Goal: Task Accomplishment & Management: Manage account settings

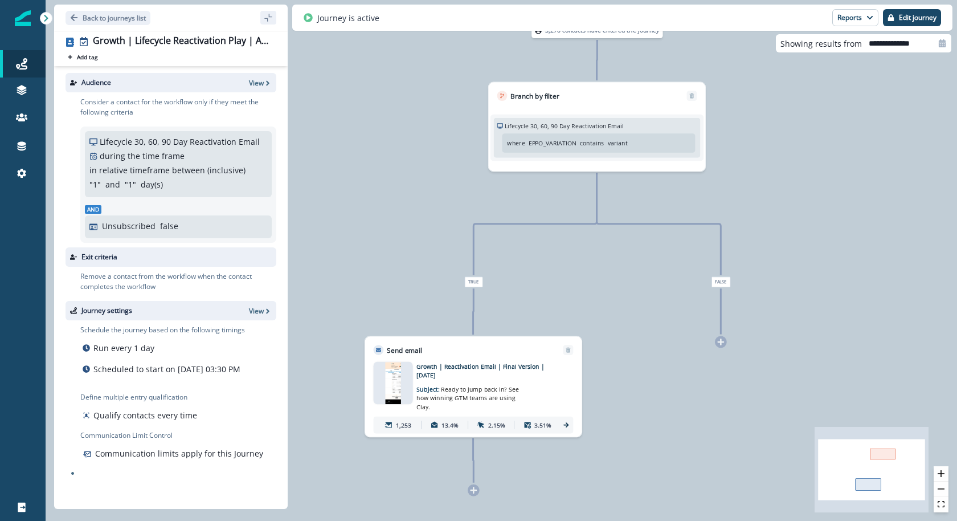
drag, startPoint x: 521, startPoint y: 318, endPoint x: 630, endPoint y: 317, distance: 109.4
click at [630, 317] on div "3,270 contacts have entered the journey Branch by filter Lifecycle 30, 60, 90 D…" at bounding box center [501, 260] width 911 height 521
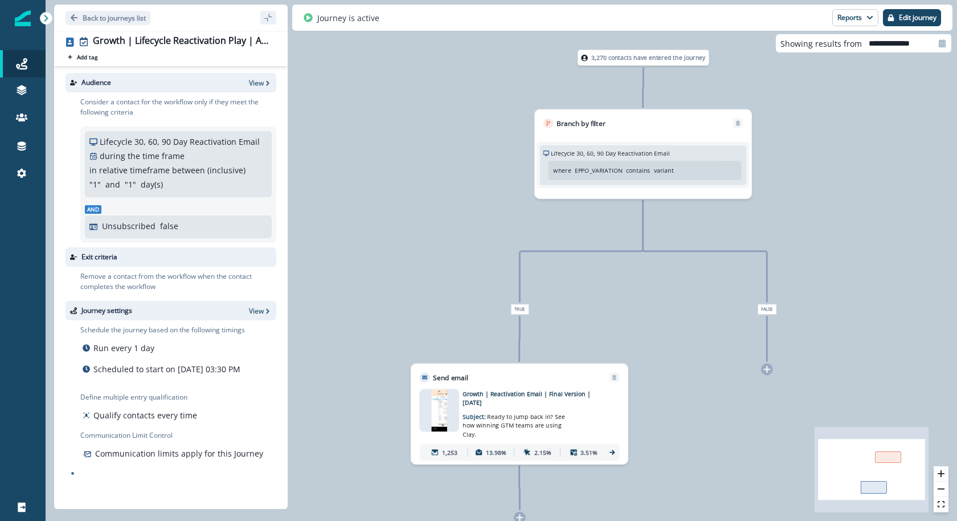
drag, startPoint x: 606, startPoint y: 202, endPoint x: 742, endPoint y: 231, distance: 139.8
click at [742, 231] on div "3,270 contacts have entered the journey Branch by filter Lifecycle 30, 60, 90 D…" at bounding box center [501, 260] width 911 height 521
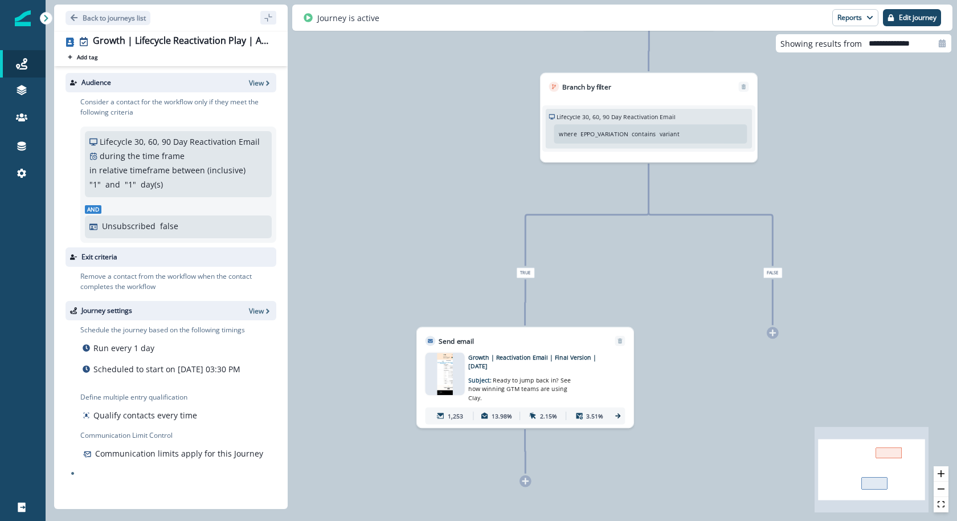
drag, startPoint x: 619, startPoint y: 322, endPoint x: 616, endPoint y: 283, distance: 39.4
click at [616, 283] on div "3,270 contacts have entered the journey Branch by filter Lifecycle 30, 60, 90 D…" at bounding box center [501, 260] width 911 height 521
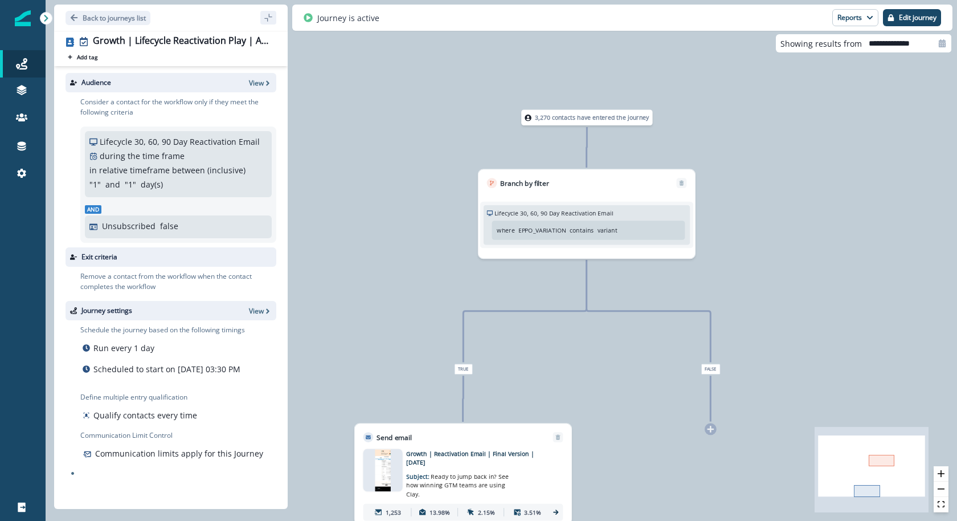
drag, startPoint x: 607, startPoint y: 250, endPoint x: 545, endPoint y: 346, distance: 114.6
click at [545, 346] on div "3,270 contacts have entered the journey Branch by filter Lifecycle 30, 60, 90 D…" at bounding box center [501, 260] width 911 height 521
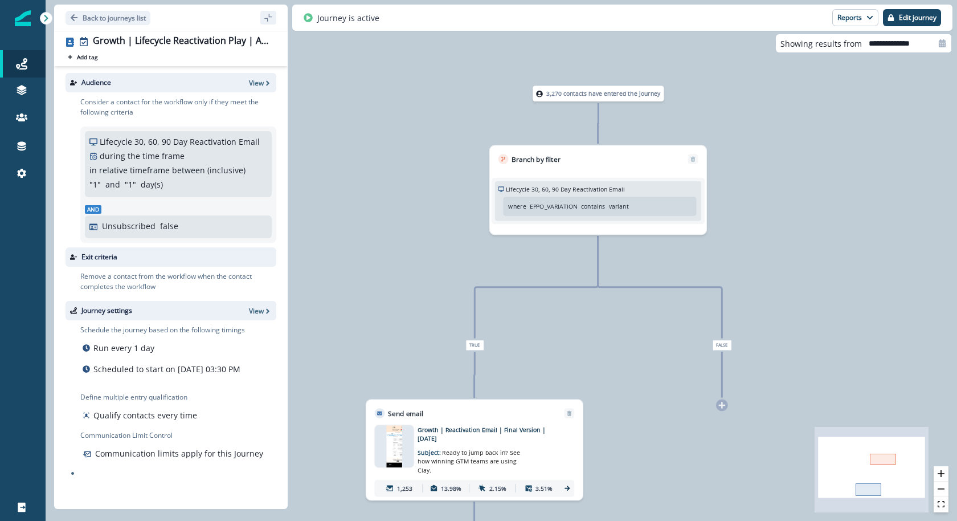
drag, startPoint x: 545, startPoint y: 346, endPoint x: 562, endPoint y: 312, distance: 37.7
click at [562, 312] on div "3,270 contacts have entered the journey Branch by filter Lifecycle 30, 60, 90 D…" at bounding box center [501, 260] width 911 height 521
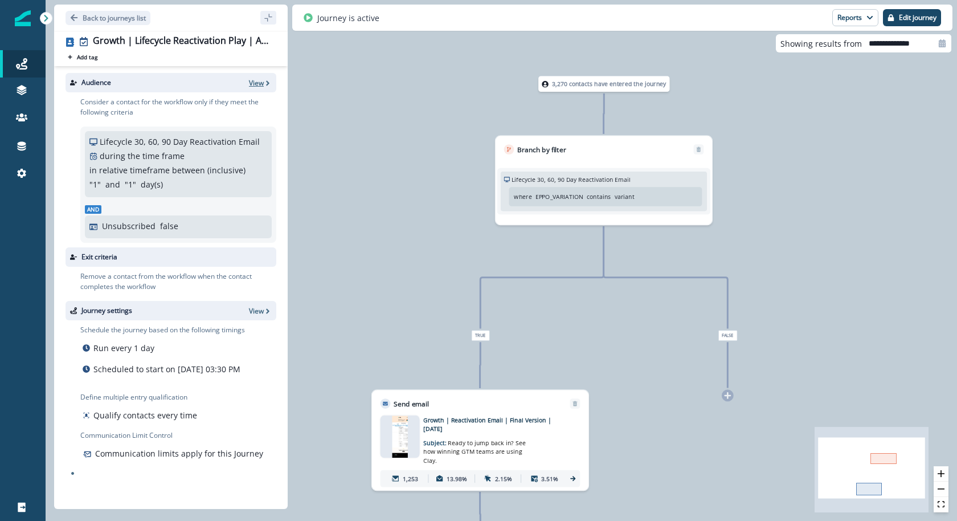
click at [263, 82] on p "View" at bounding box center [256, 83] width 15 height 10
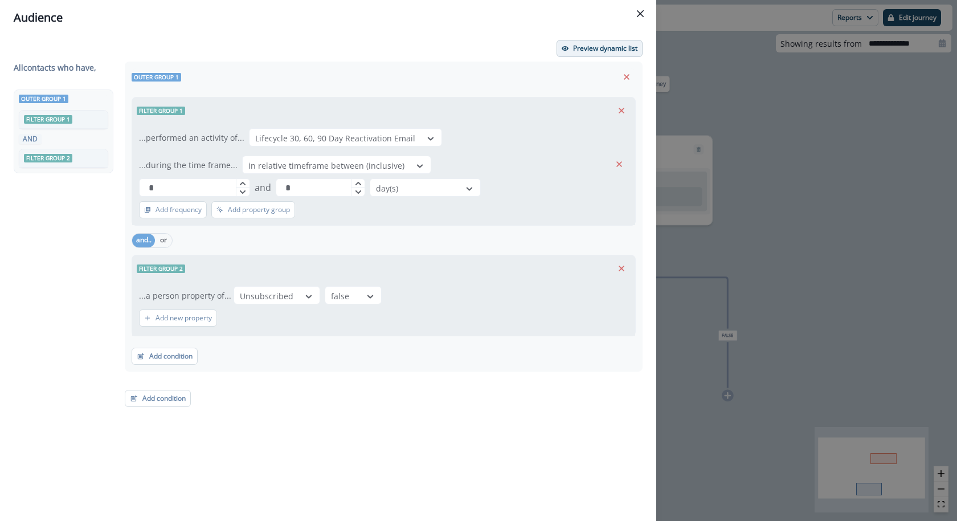
click at [578, 44] on p "Preview dynamic list" at bounding box center [605, 48] width 64 height 8
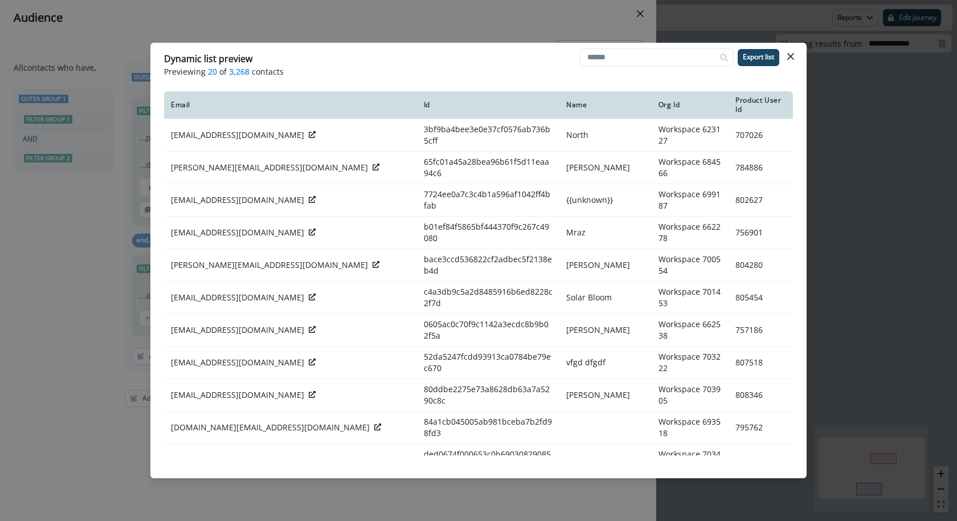
click at [520, 22] on div "Dynamic list preview Previewing 20 of 3,268 contacts Export list Email Id Name …" at bounding box center [478, 260] width 957 height 521
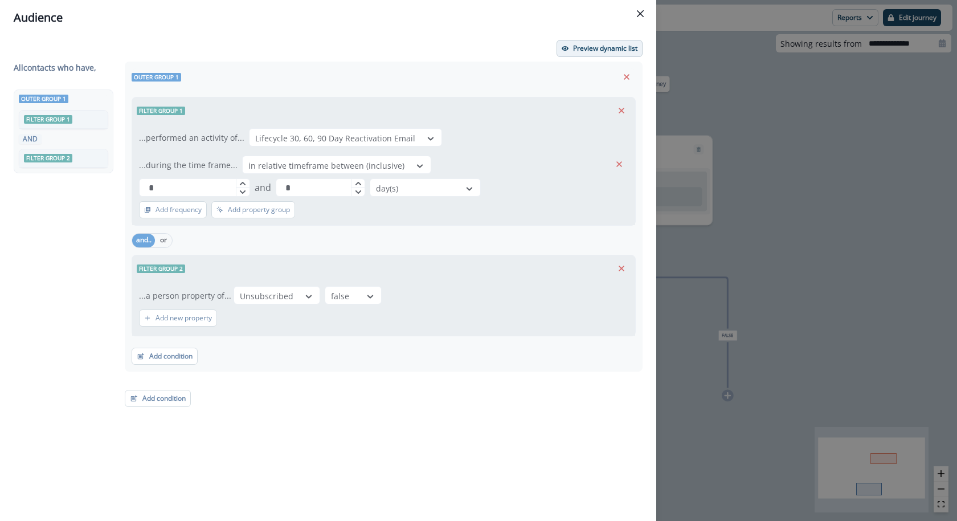
click at [579, 47] on p "Preview dynamic list" at bounding box center [605, 48] width 64 height 8
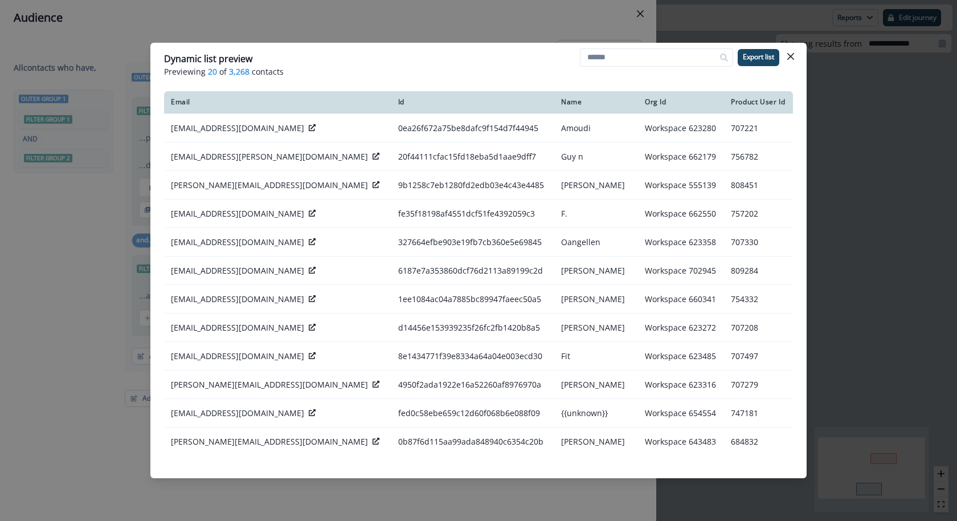
click at [580, 32] on div "Dynamic list preview Previewing 20 of 3,268 contacts Export list Email Id Name …" at bounding box center [478, 260] width 957 height 521
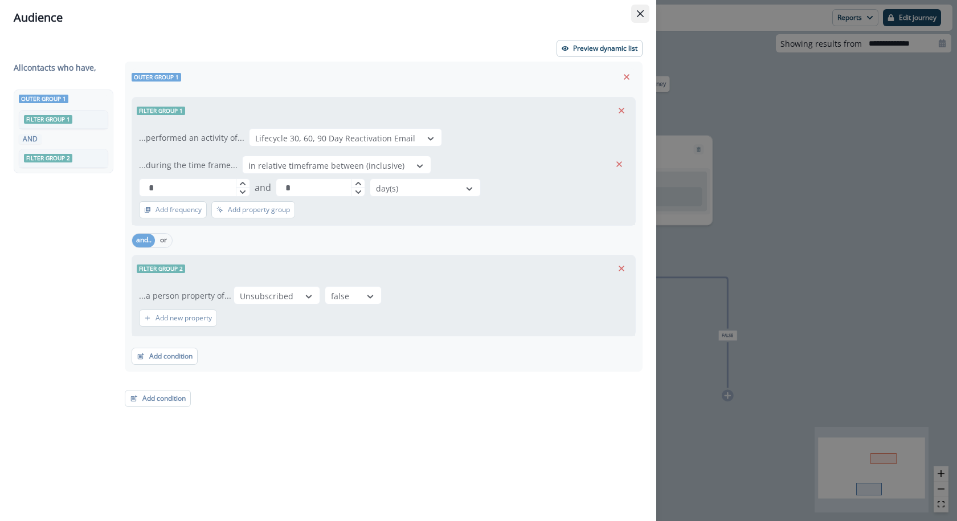
click at [641, 14] on icon "Close" at bounding box center [640, 13] width 7 height 7
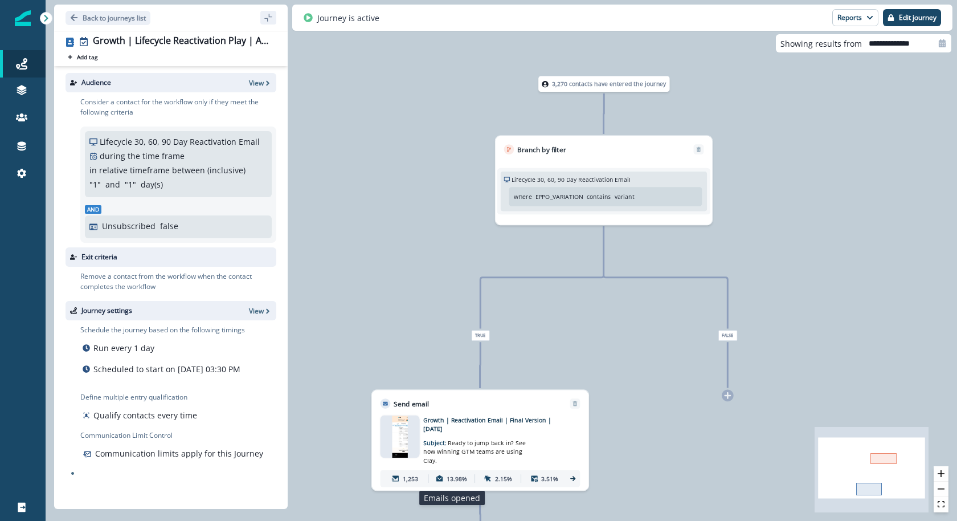
click at [455, 475] on p "13.98%" at bounding box center [457, 478] width 21 height 9
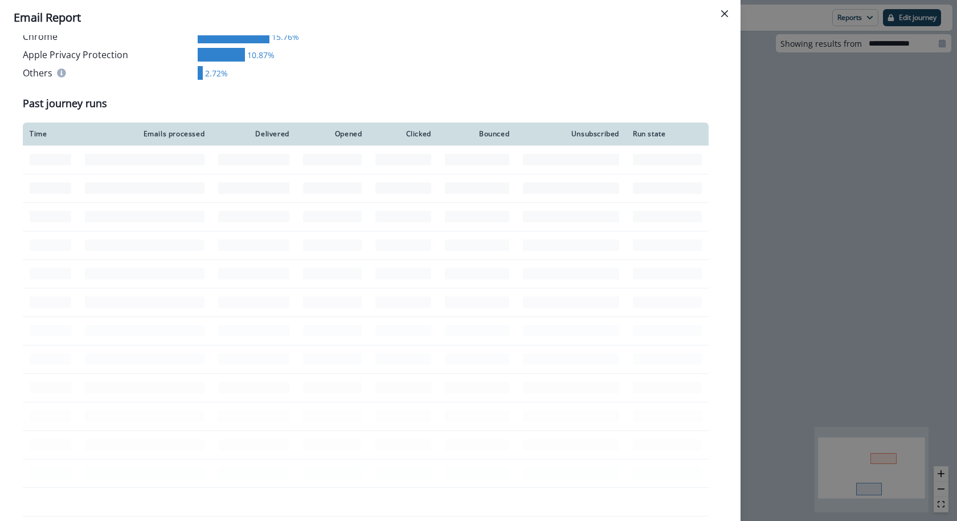
scroll to position [760, 0]
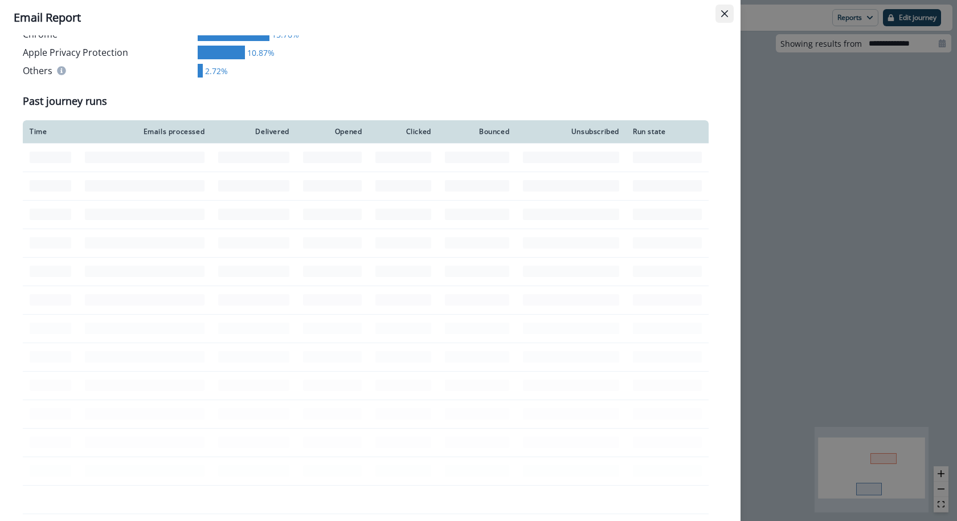
click at [718, 16] on button "Close" at bounding box center [724, 14] width 18 height 18
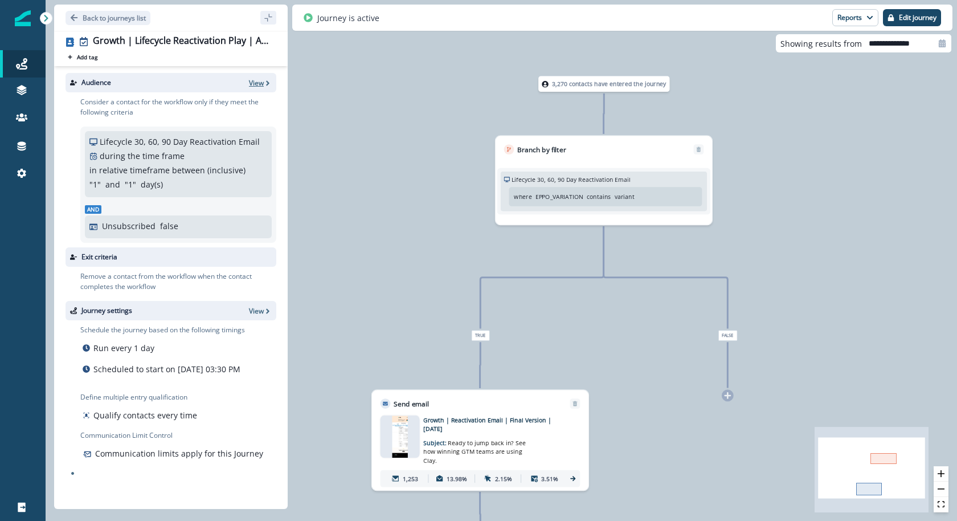
click at [265, 86] on icon "button" at bounding box center [268, 83] width 8 height 8
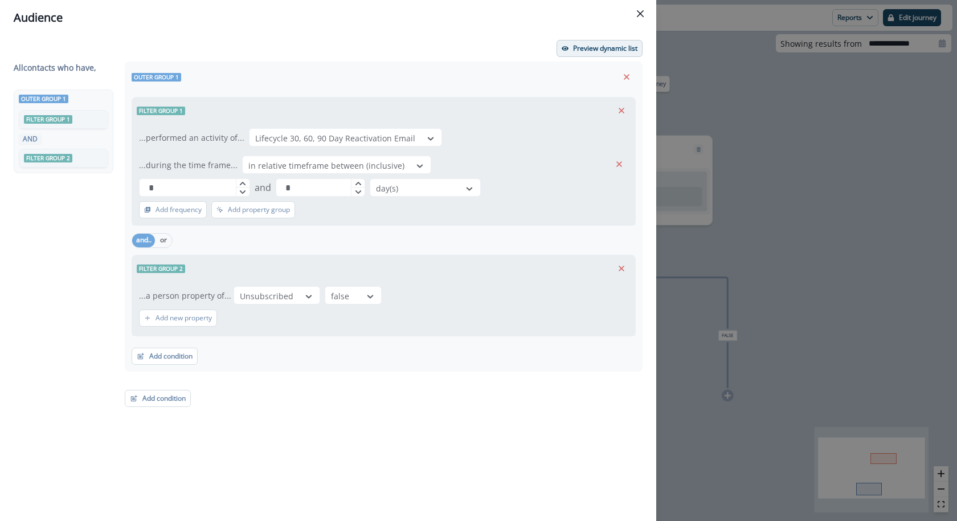
click at [579, 51] on p "Preview dynamic list" at bounding box center [605, 48] width 64 height 8
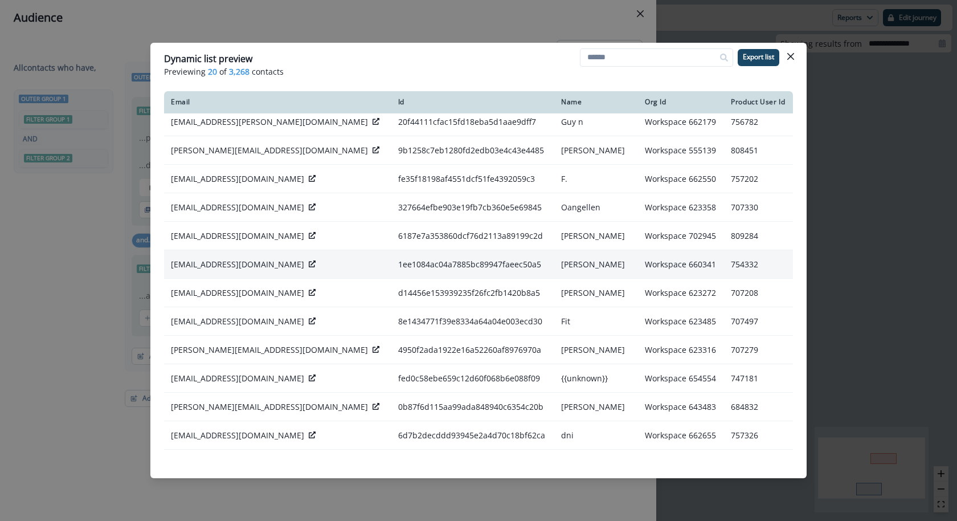
scroll to position [39, 0]
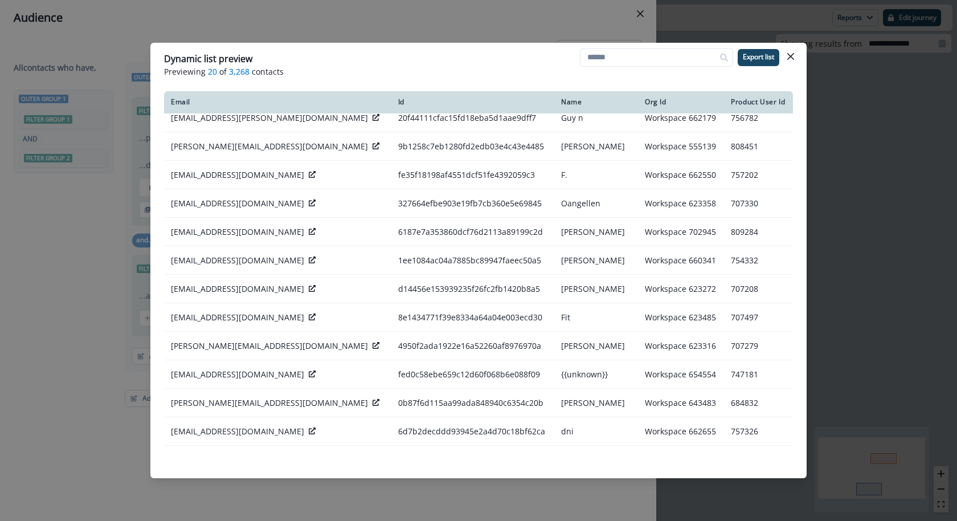
click at [408, 17] on div "Dynamic list preview Previewing 20 of 3,268 contacts Export list Email Id Name …" at bounding box center [478, 260] width 957 height 521
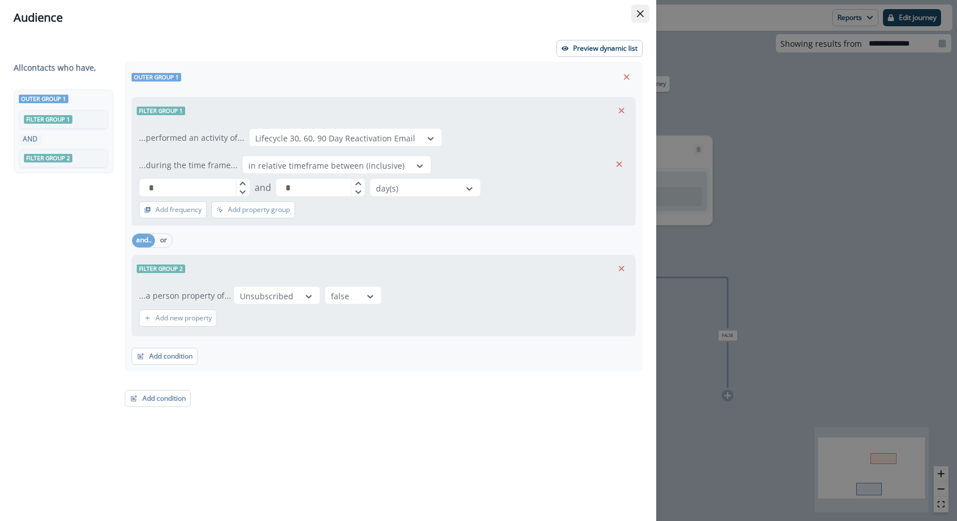
click at [640, 13] on icon "Close" at bounding box center [640, 13] width 7 height 7
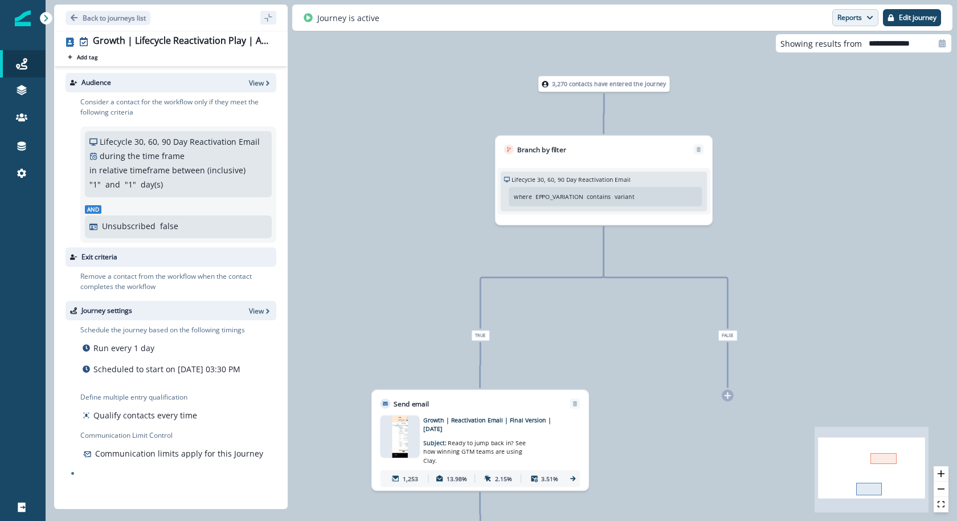
click at [862, 14] on button "Reports" at bounding box center [855, 17] width 46 height 17
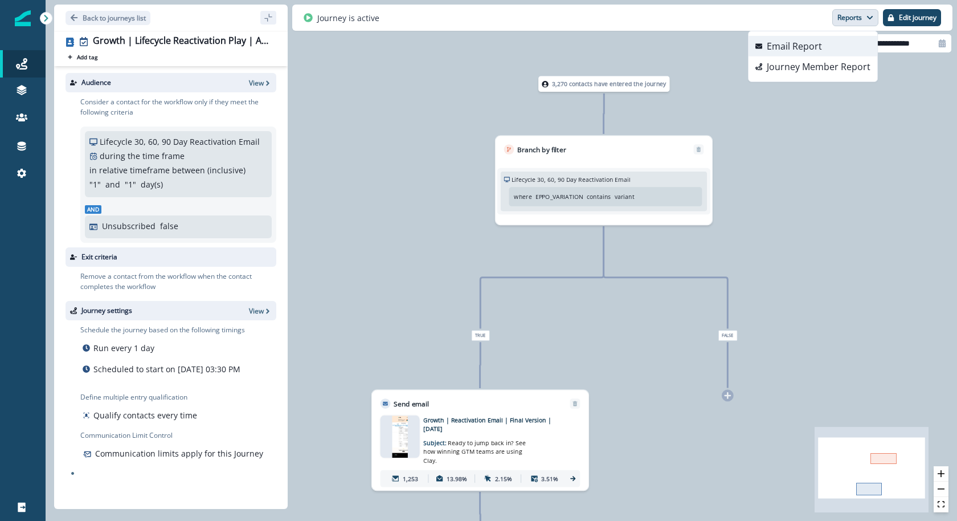
click at [807, 48] on p "Email Report" at bounding box center [794, 46] width 55 height 14
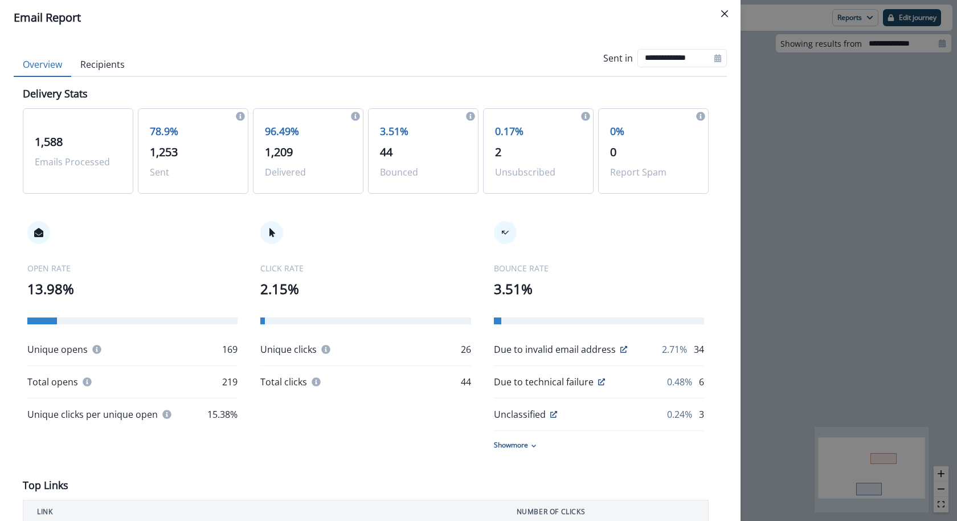
click at [120, 72] on button "Recipients" at bounding box center [102, 65] width 63 height 24
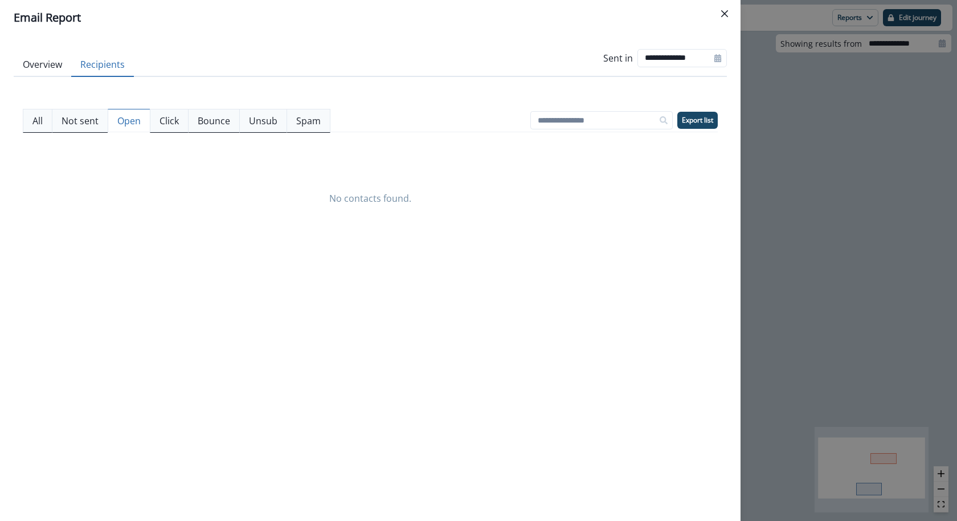
click at [123, 122] on p "Open" at bounding box center [128, 121] width 23 height 14
click at [171, 130] on button "Click" at bounding box center [169, 121] width 39 height 24
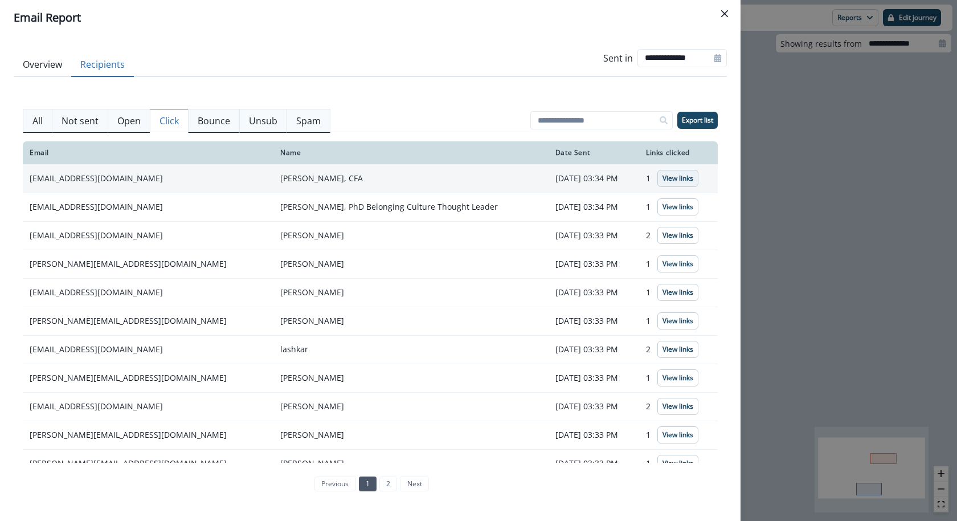
click at [673, 178] on p "View links" at bounding box center [677, 178] width 31 height 8
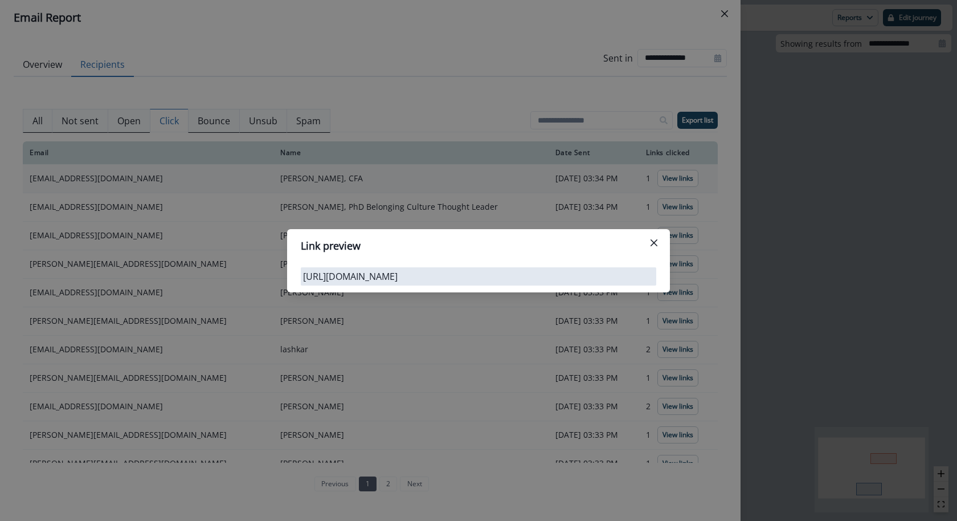
click at [666, 206] on div "Link preview https://app.clay.com" at bounding box center [478, 260] width 957 height 521
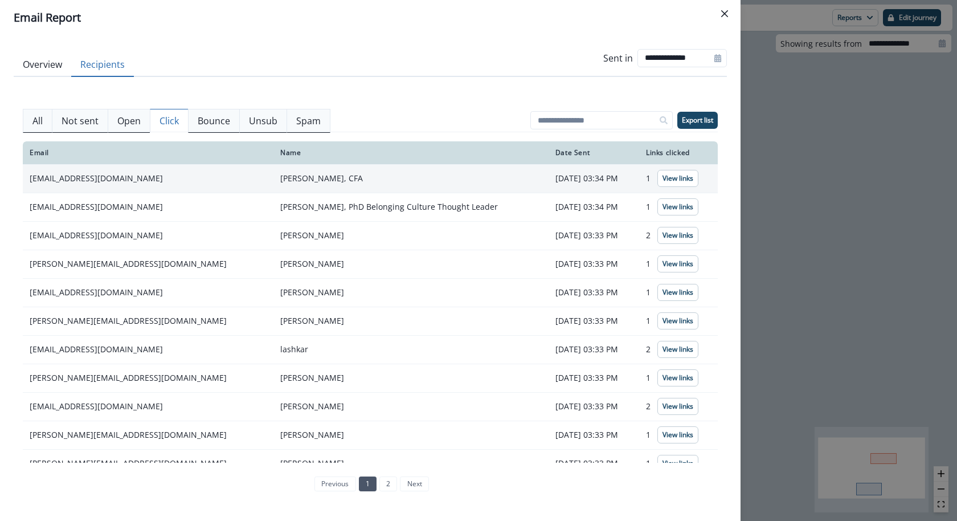
click at [666, 206] on p "View links" at bounding box center [677, 207] width 31 height 8
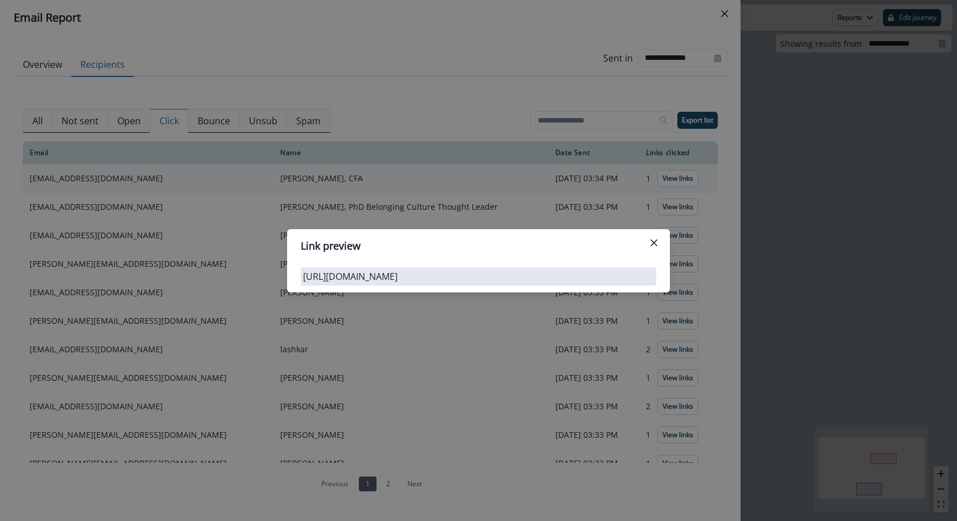
click at [666, 206] on div "Link preview https://app.clay.com/" at bounding box center [478, 260] width 957 height 521
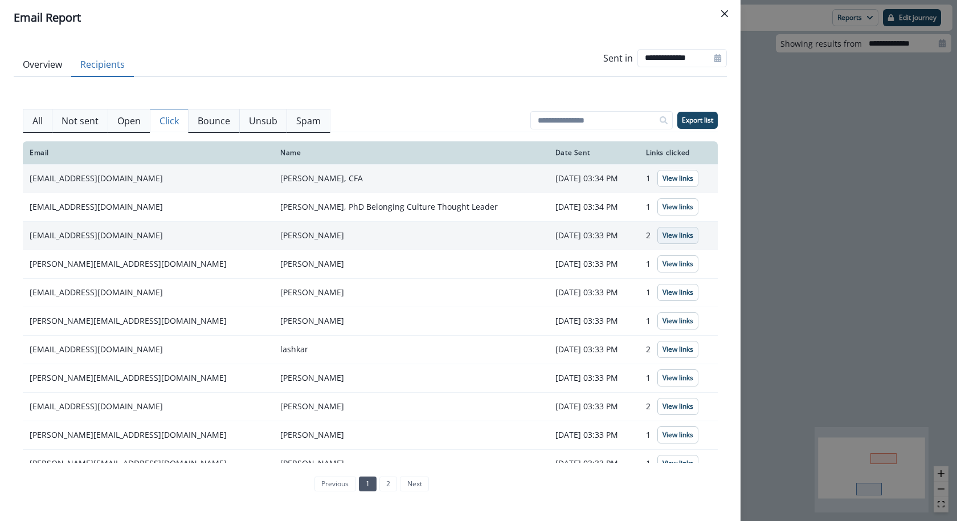
click at [666, 238] on p "View links" at bounding box center [677, 235] width 31 height 8
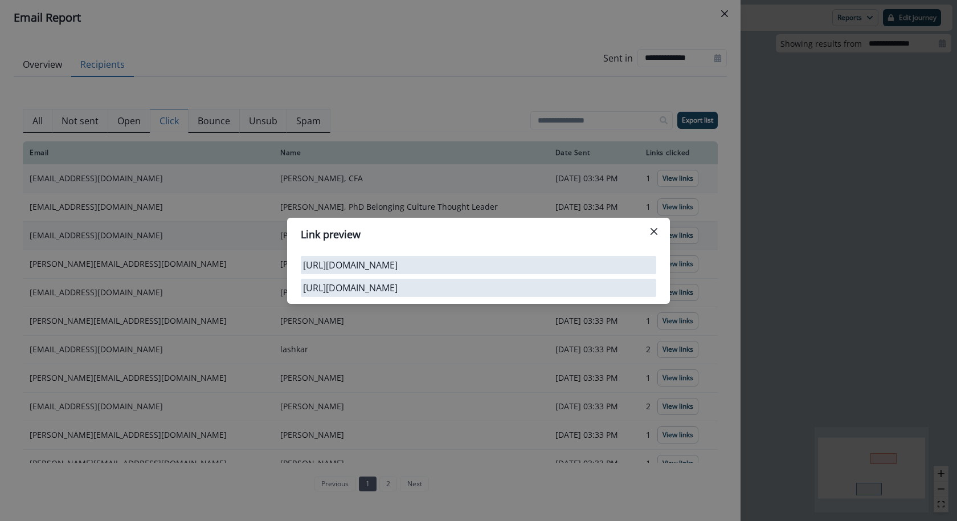
click at [665, 204] on div "Link preview https://app.clay.com/ https://app.clay.com" at bounding box center [478, 260] width 957 height 521
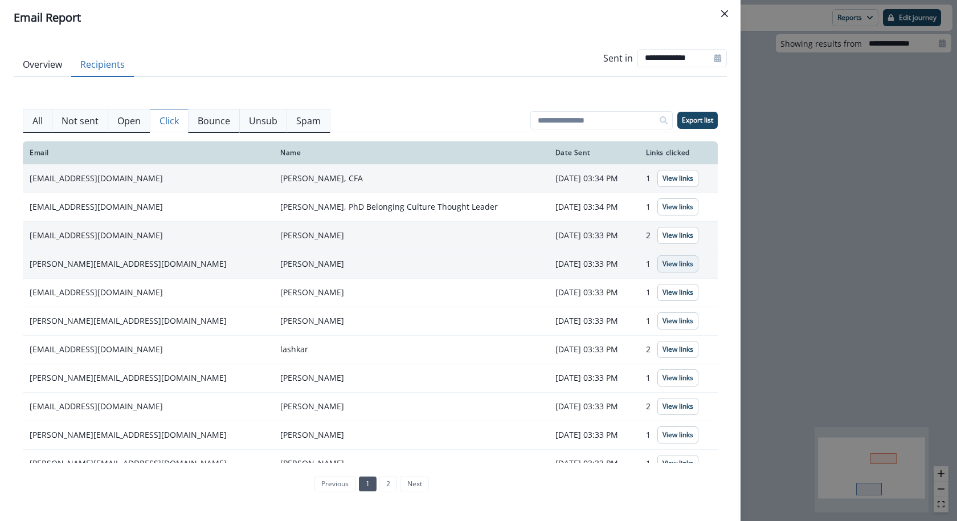
click at [670, 264] on p "View links" at bounding box center [677, 264] width 31 height 8
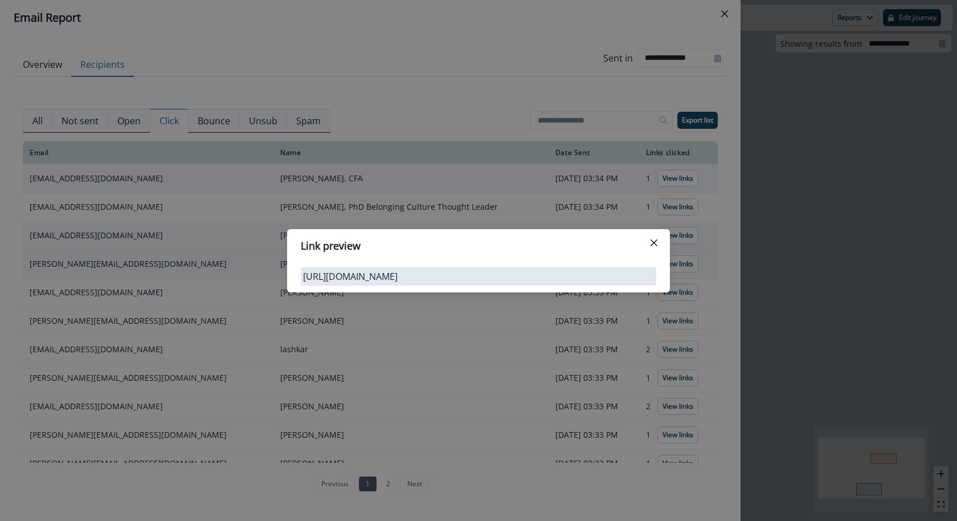
click at [663, 181] on div "Link preview https://app.clay.com/" at bounding box center [478, 260] width 957 height 521
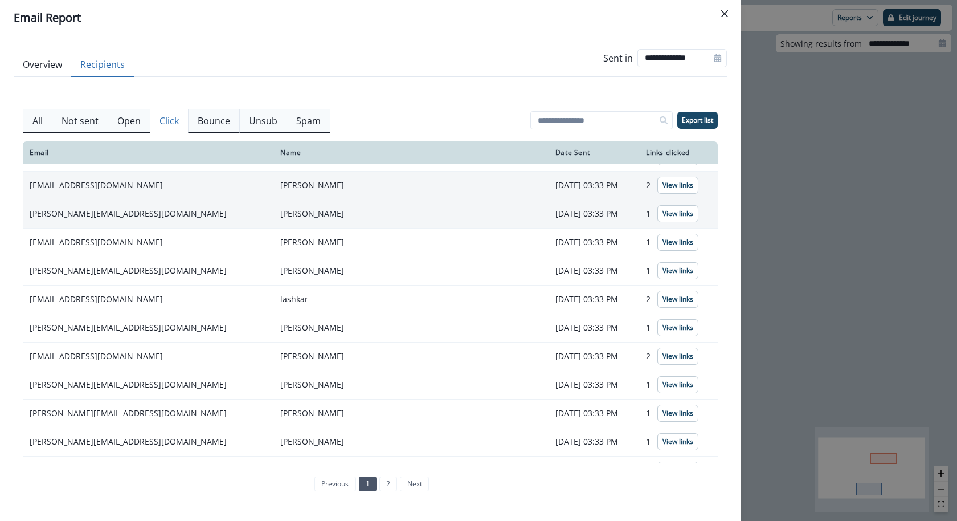
scroll to position [56, 0]
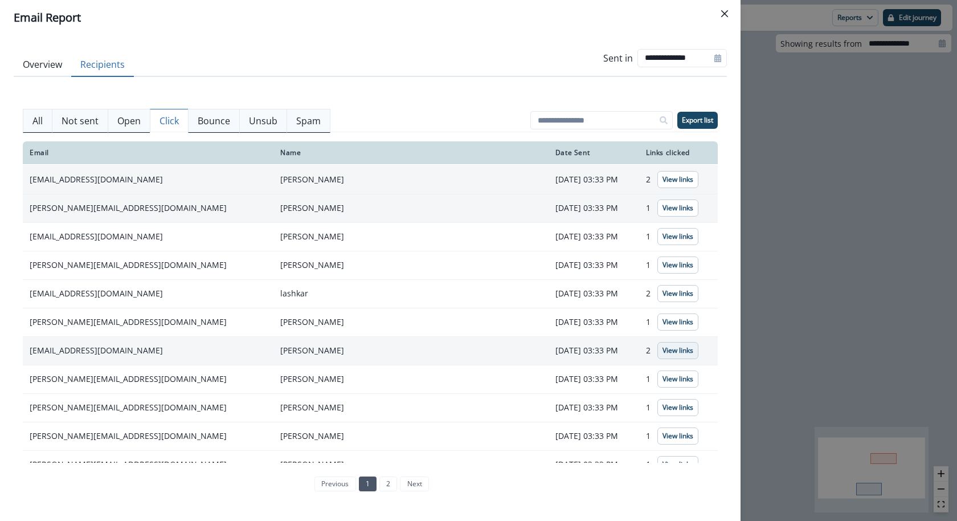
click at [657, 347] on button "View links" at bounding box center [677, 350] width 41 height 17
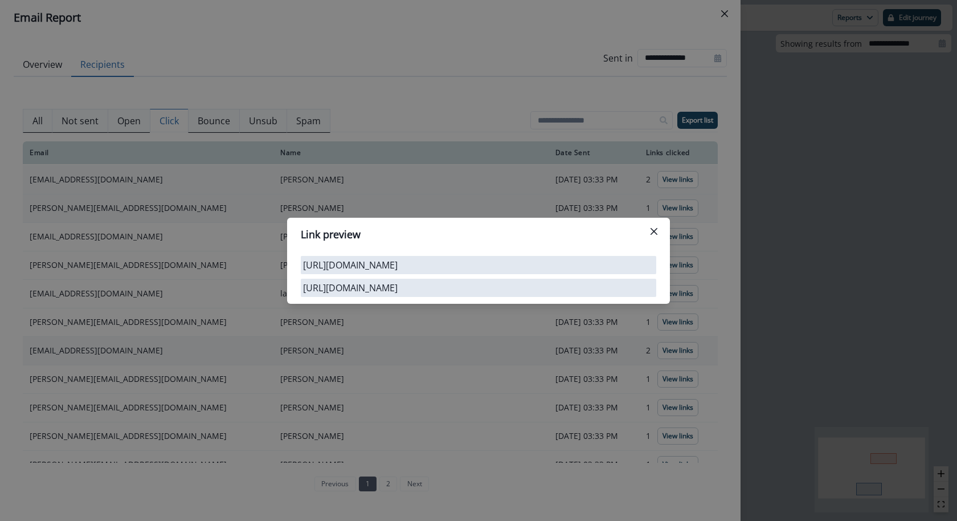
click at [653, 182] on div "Link preview https://app.clay.com/ https://app.clay.com" at bounding box center [478, 260] width 957 height 521
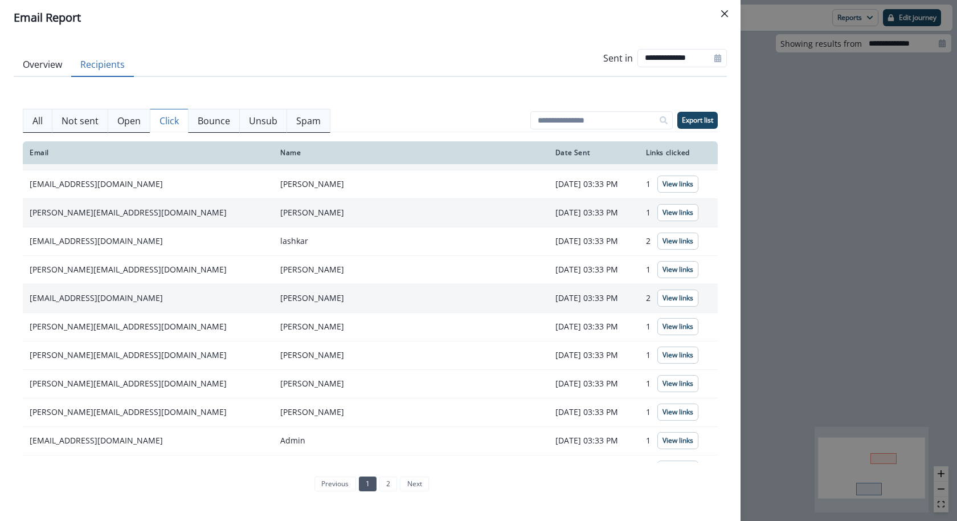
scroll to position [128, 0]
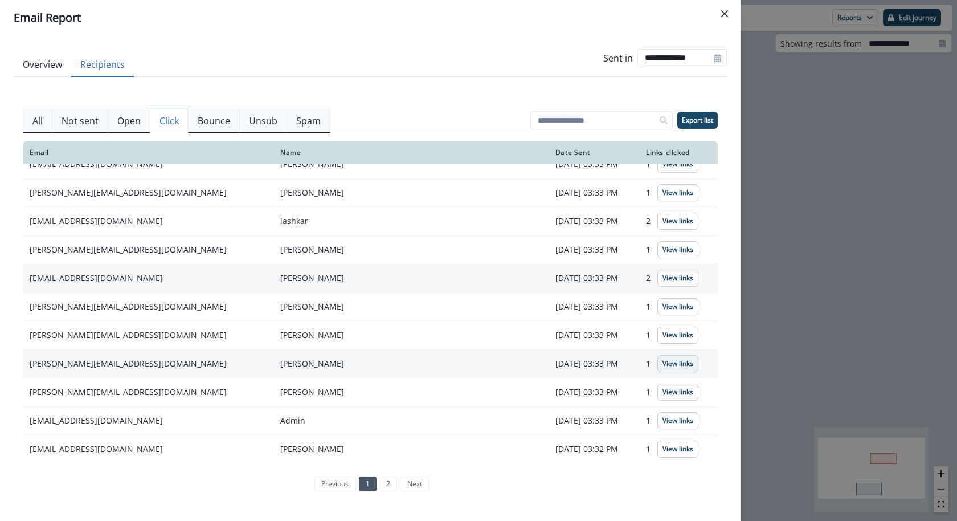
click at [674, 364] on p "View links" at bounding box center [677, 363] width 31 height 8
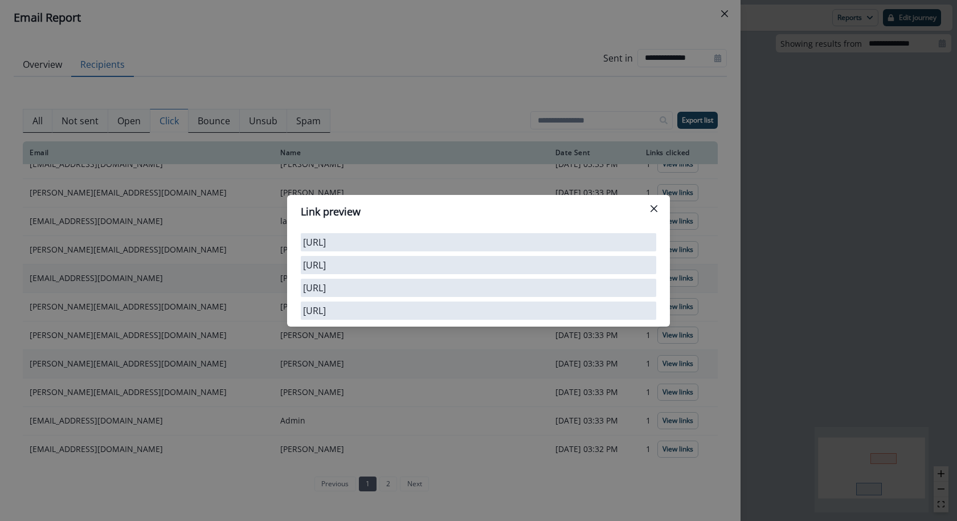
click at [648, 166] on div "Link preview http://link http://link http://link http://link" at bounding box center [478, 260] width 957 height 521
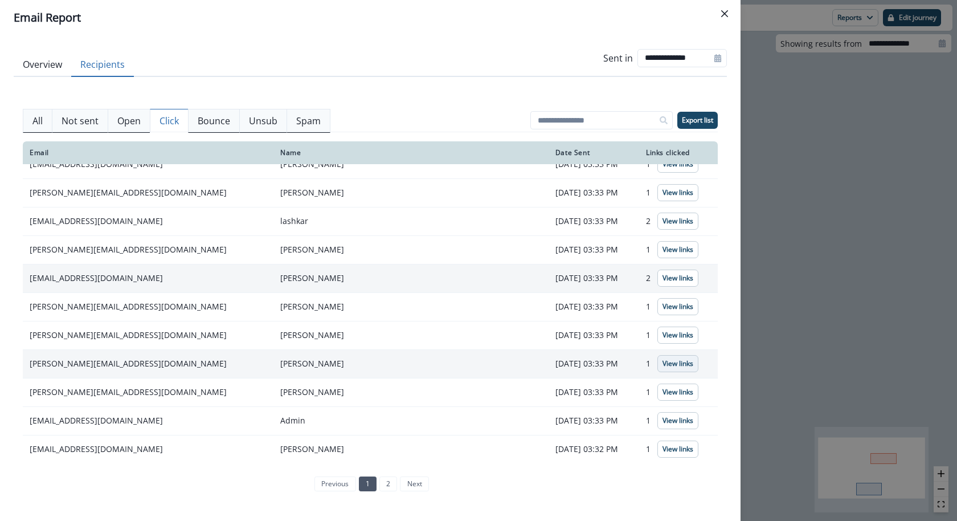
click at [662, 359] on p "View links" at bounding box center [677, 363] width 31 height 8
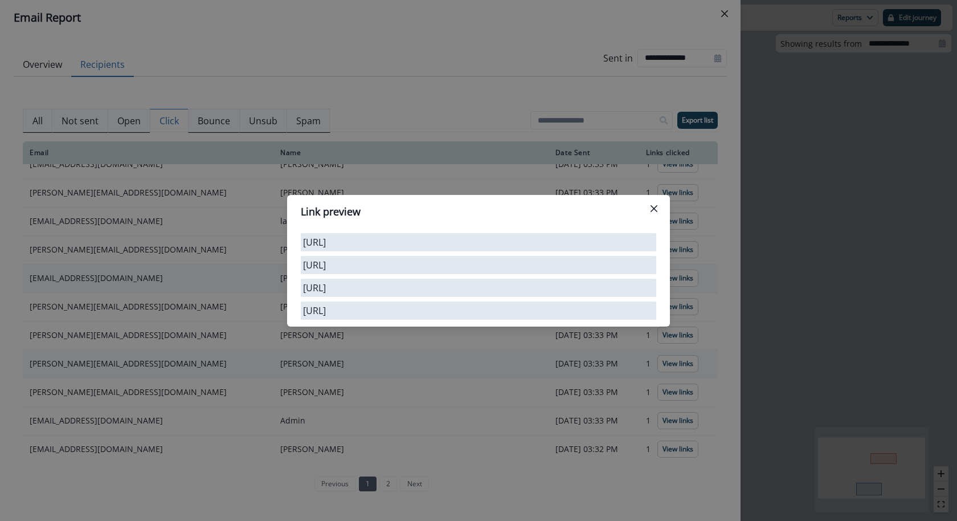
click at [625, 173] on div "Link preview http://link http://link http://link http://link" at bounding box center [478, 260] width 957 height 521
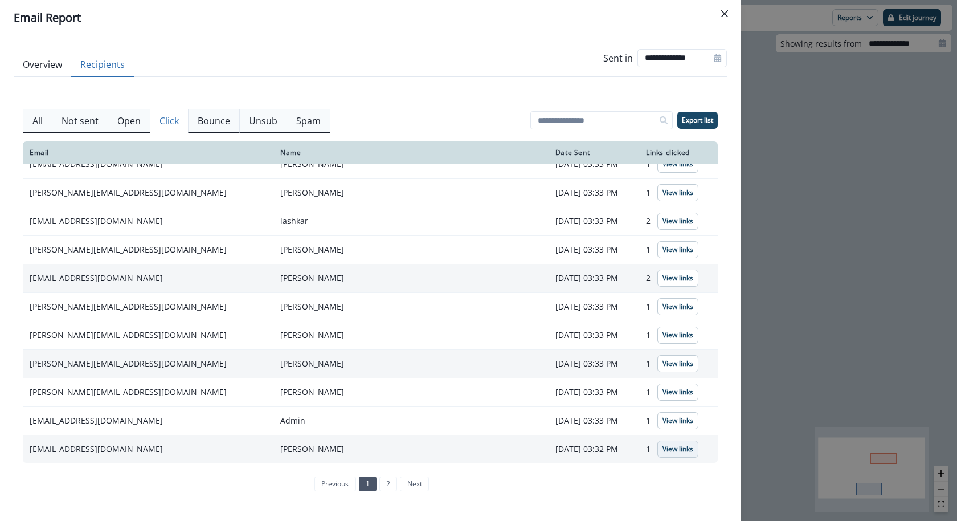
click at [665, 445] on p "View links" at bounding box center [677, 449] width 31 height 8
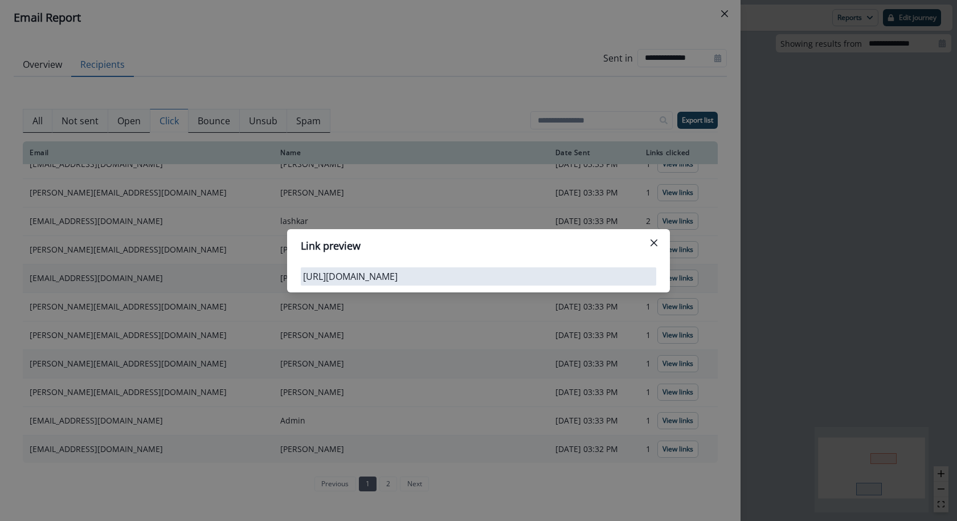
click at [591, 138] on div "Link preview https://app.clay.com/" at bounding box center [478, 260] width 957 height 521
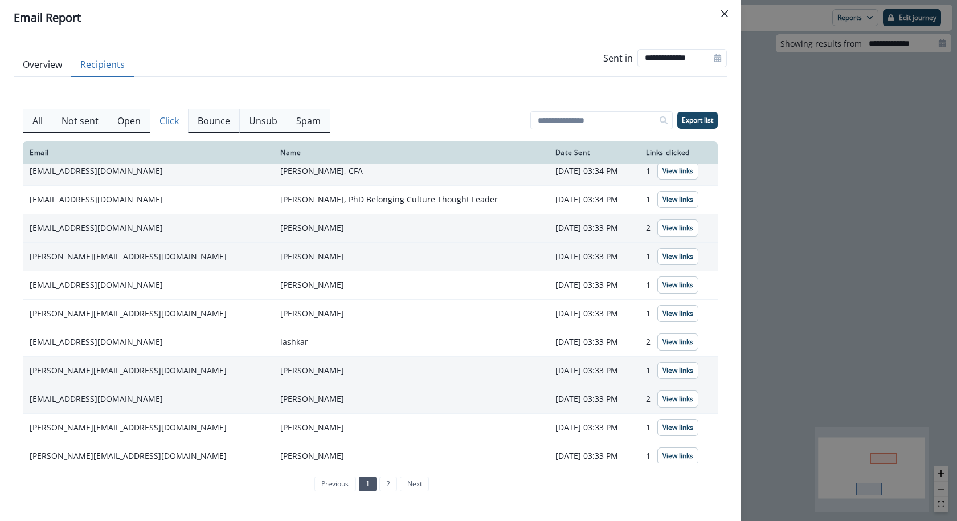
scroll to position [0, 0]
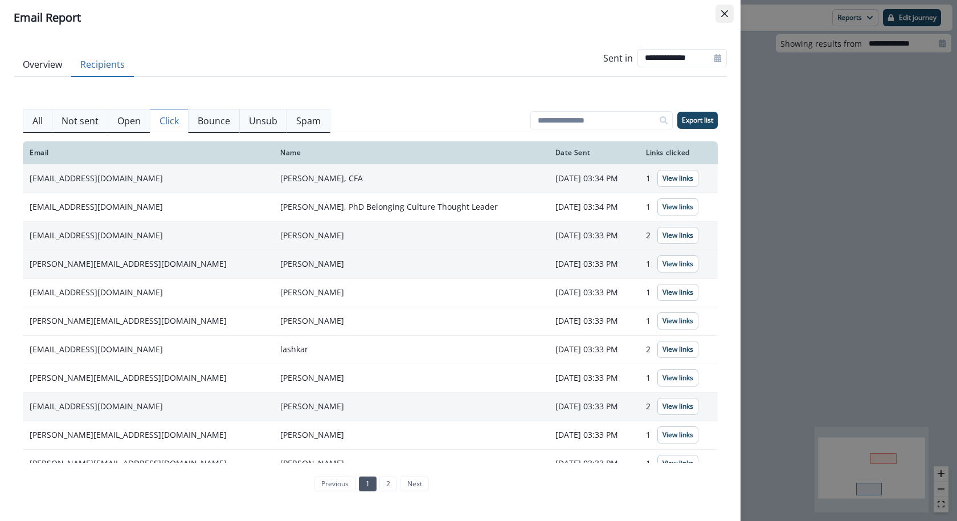
click at [719, 15] on button "Close" at bounding box center [724, 14] width 18 height 18
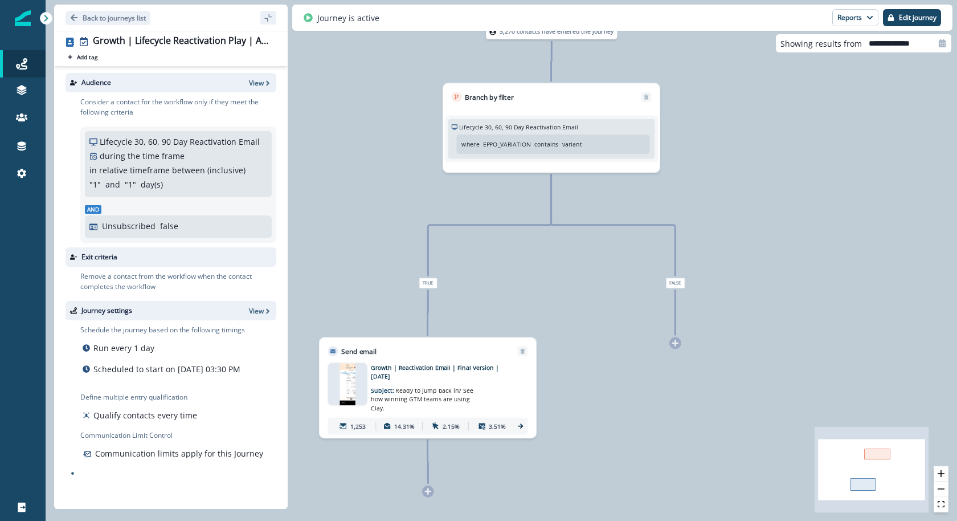
drag, startPoint x: 323, startPoint y: 228, endPoint x: 375, endPoint y: 230, distance: 52.4
click at [375, 230] on div "3,270 contacts have entered the journey Branch by filter Lifecycle 30, 60, 90 D…" at bounding box center [501, 260] width 911 height 521
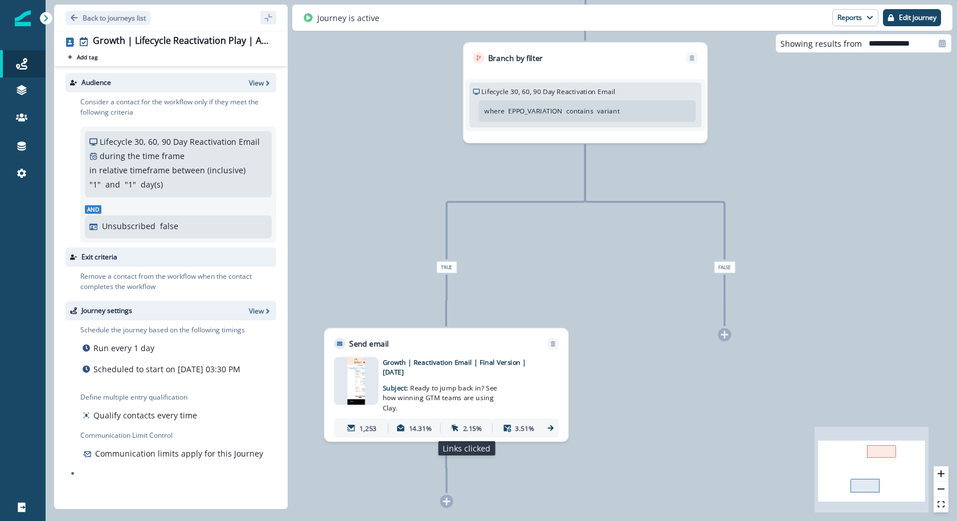
click at [475, 423] on p "2.15%" at bounding box center [472, 428] width 19 height 10
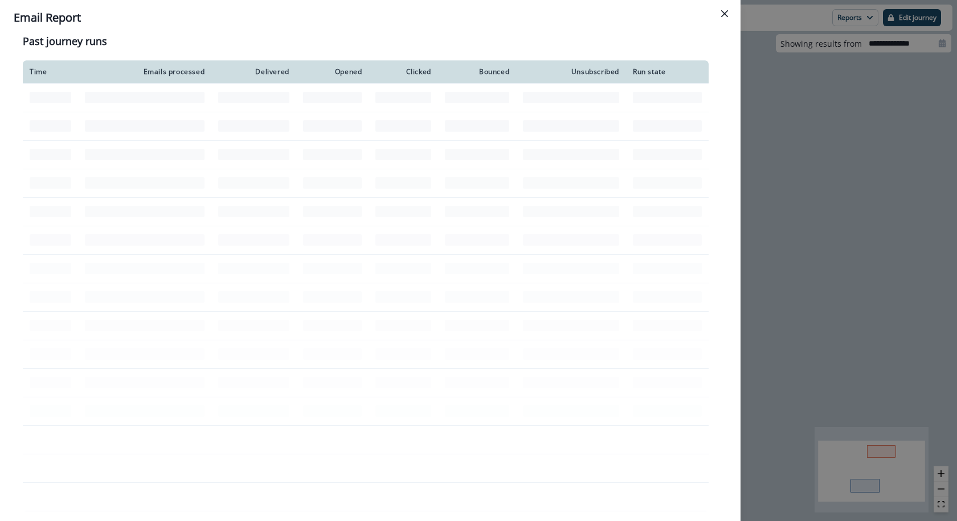
scroll to position [821, 0]
click at [845, 223] on div "**********" at bounding box center [478, 260] width 957 height 521
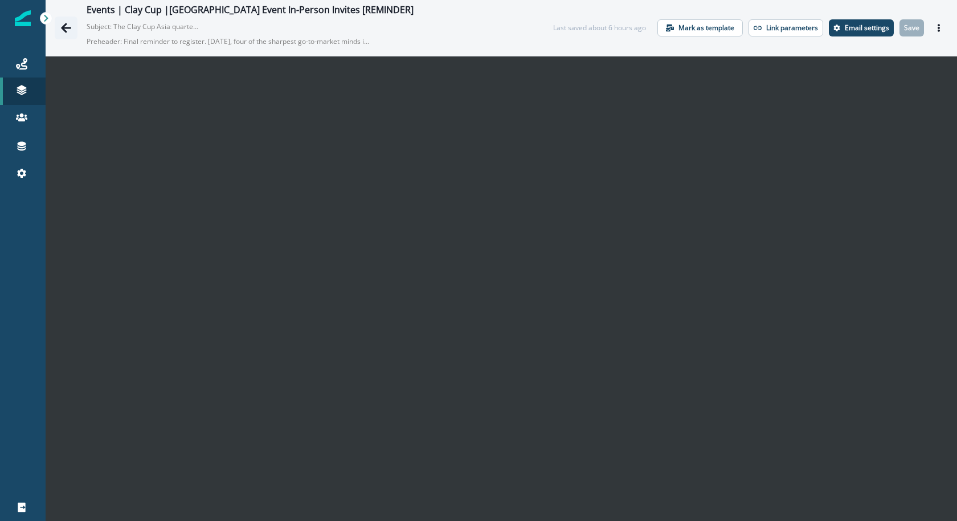
click at [72, 27] on button "Go back" at bounding box center [66, 28] width 23 height 23
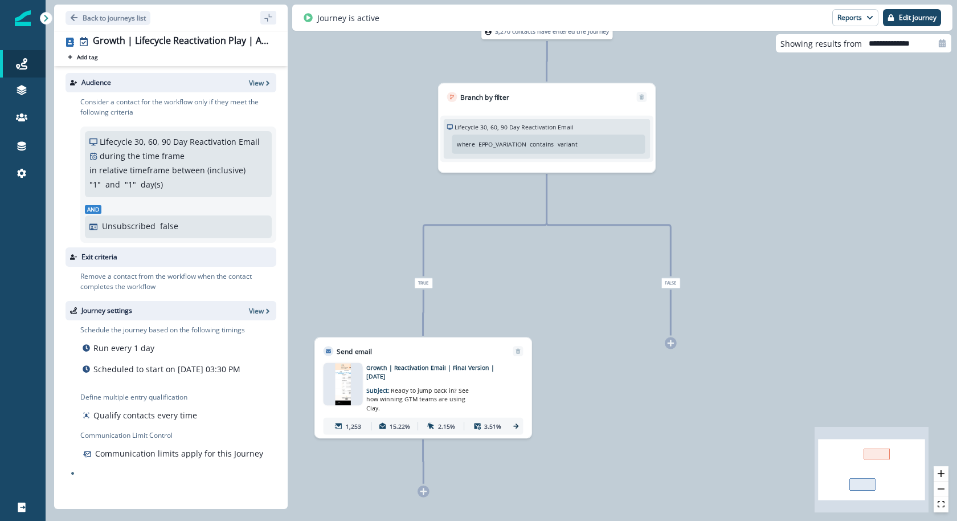
drag, startPoint x: 608, startPoint y: 269, endPoint x: 700, endPoint y: 285, distance: 93.6
click at [700, 285] on div "3,270 contacts have entered the journey Branch by filter Lifecycle 30, 60, 90 D…" at bounding box center [501, 260] width 911 height 521
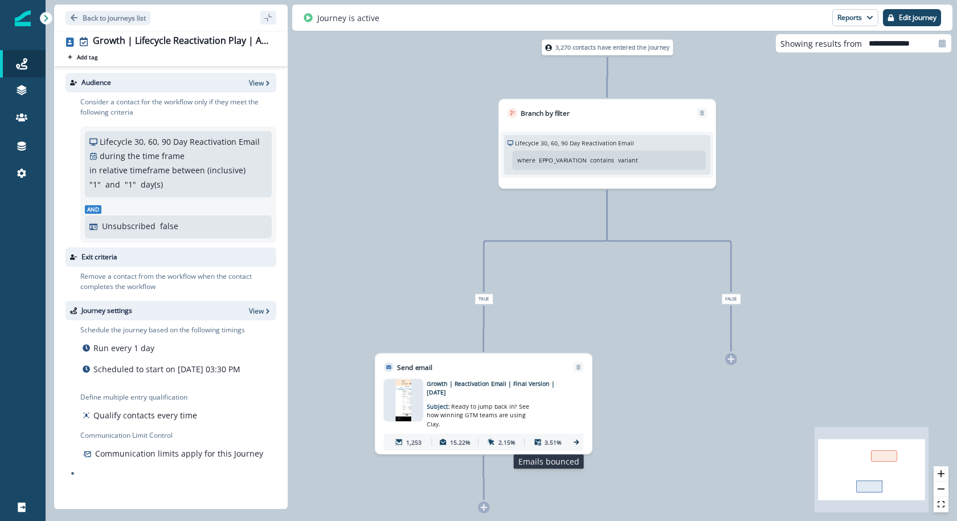
click at [542, 441] on div "3.51%" at bounding box center [547, 441] width 43 height 15
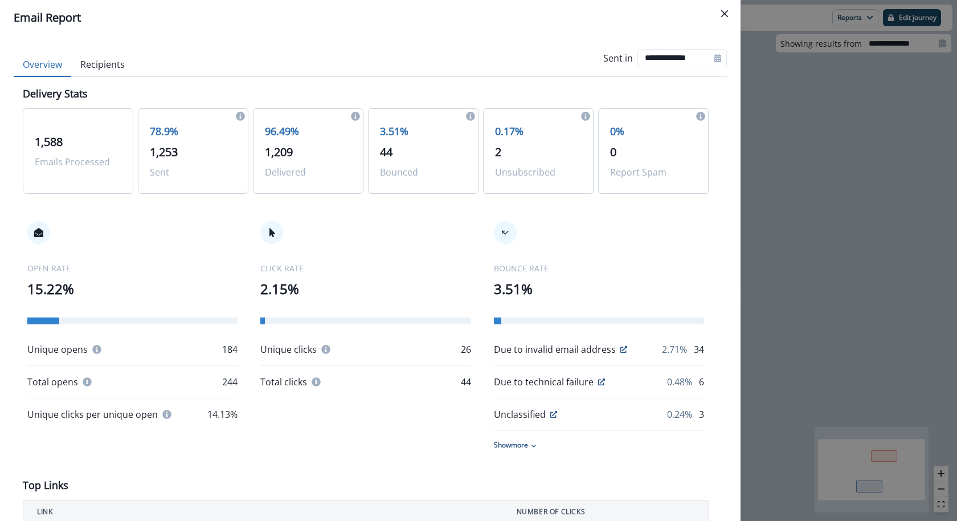
click at [116, 65] on button "Recipients" at bounding box center [102, 65] width 63 height 24
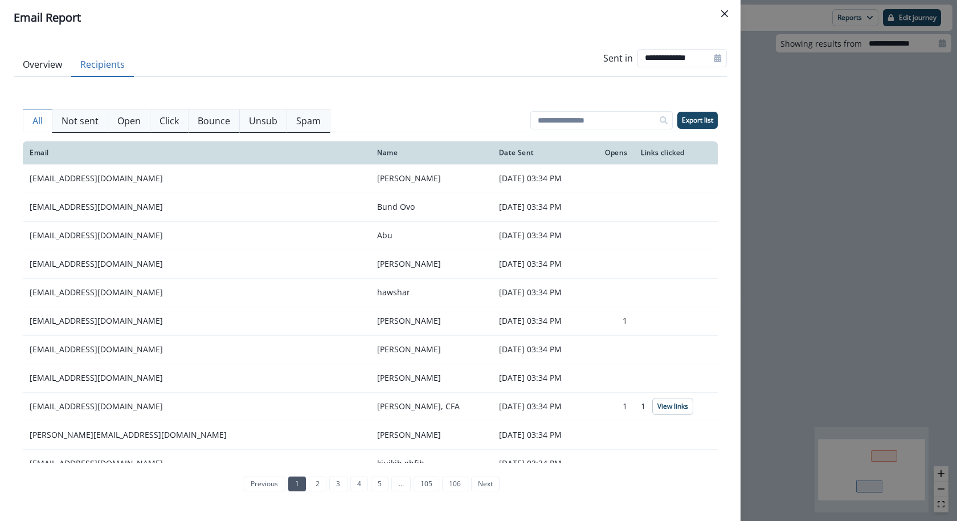
click at [207, 121] on p "Bounce" at bounding box center [214, 121] width 32 height 14
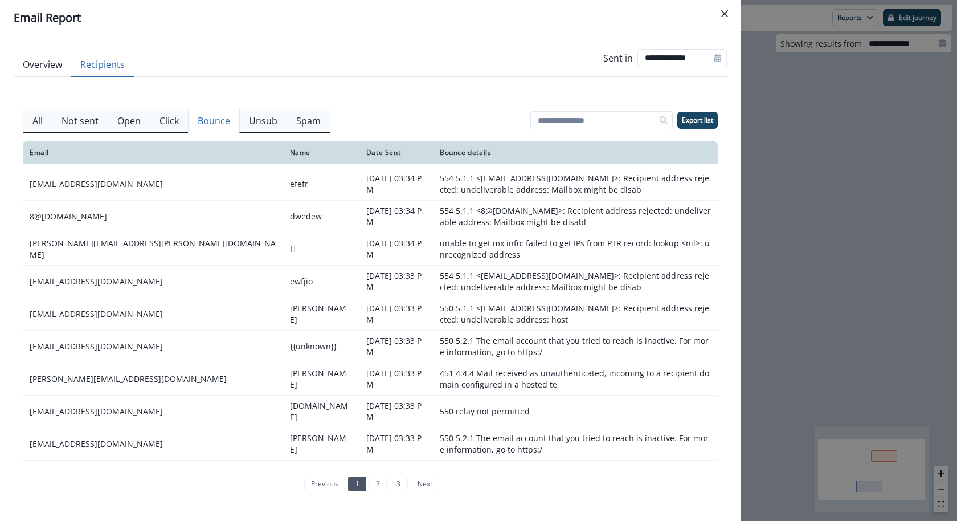
scroll to position [181, 0]
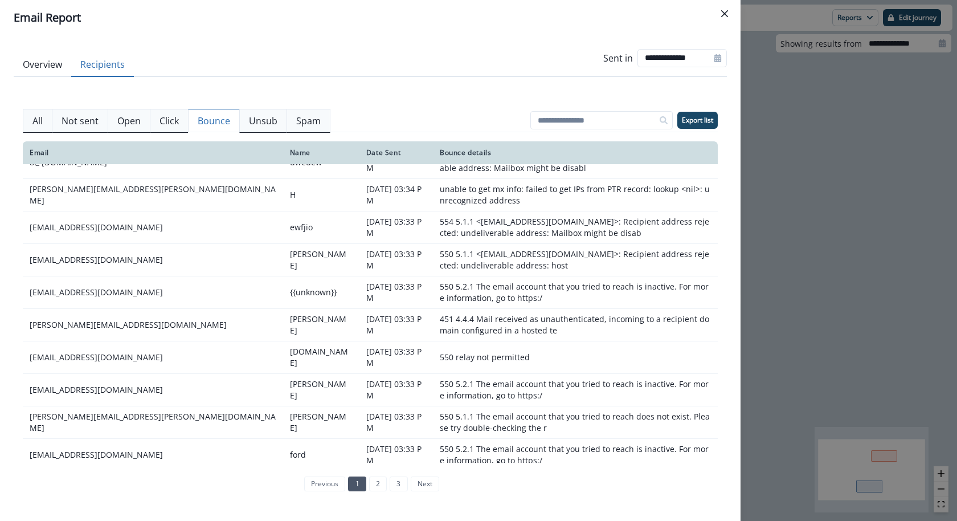
click at [793, 230] on div "**********" at bounding box center [478, 260] width 957 height 521
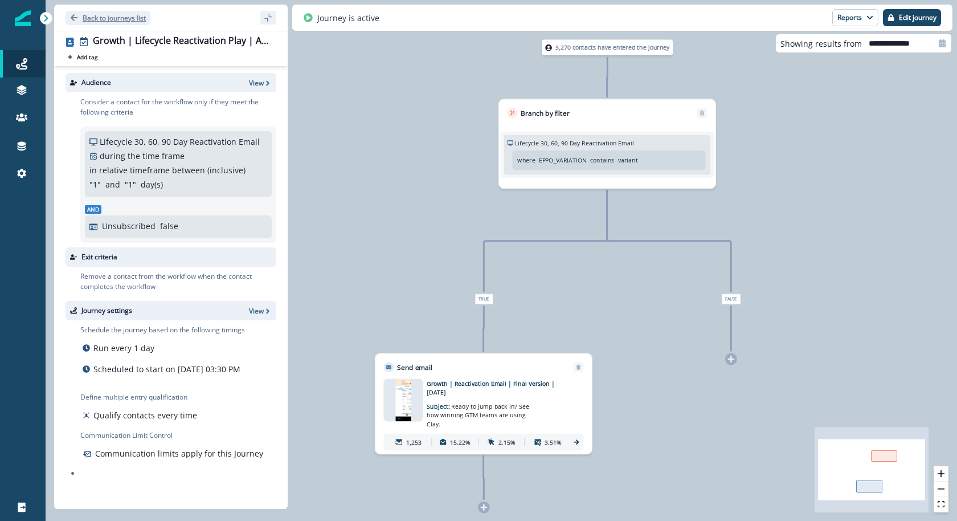
click at [129, 19] on p "Back to journeys list" at bounding box center [114, 18] width 63 height 10
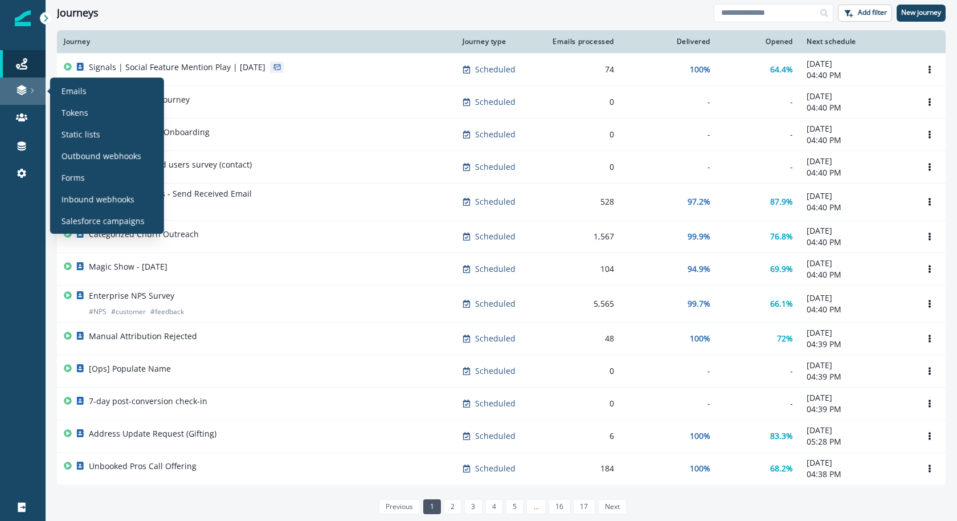
click at [1, 90] on link at bounding box center [23, 90] width 46 height 27
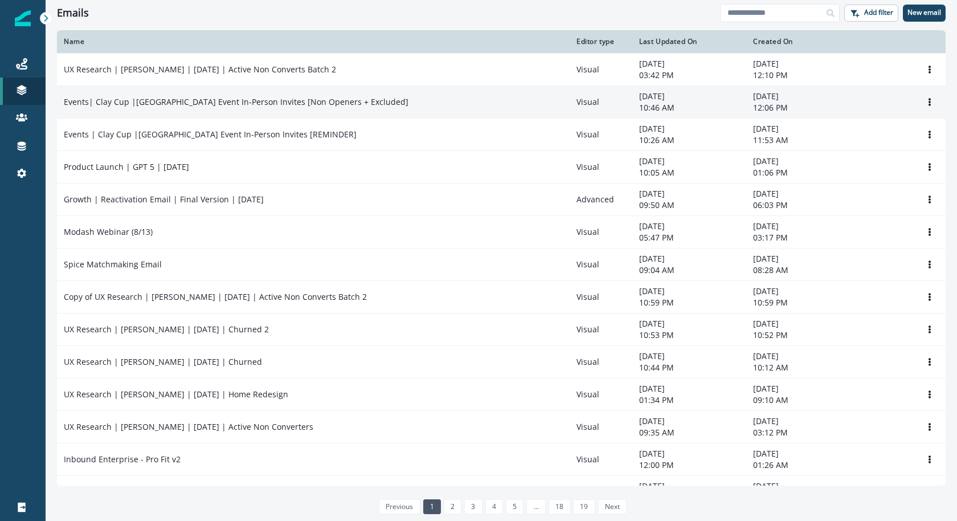
click at [527, 116] on td "Events| Clay Cup |Thailand Event In-Person Invites [Non Openers + Excluded]" at bounding box center [313, 101] width 513 height 32
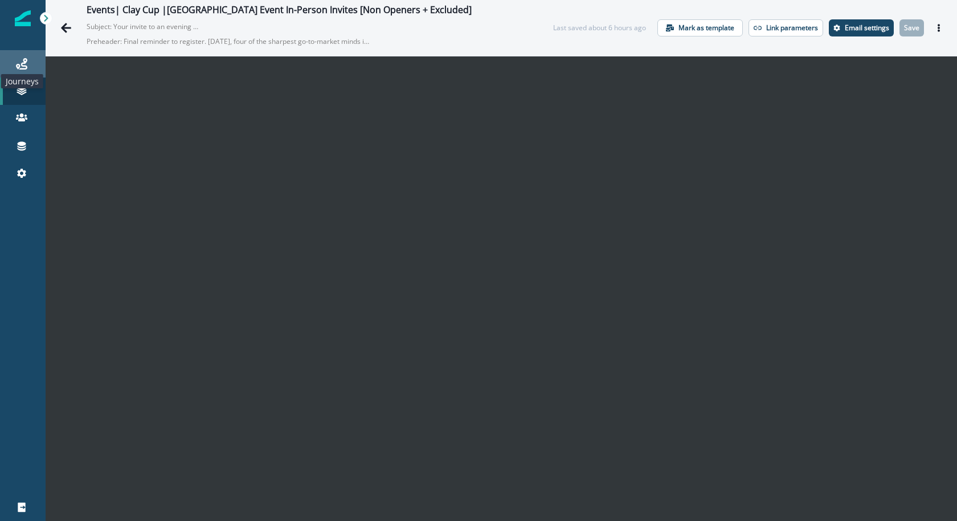
click at [26, 58] on icon at bounding box center [21, 63] width 11 height 11
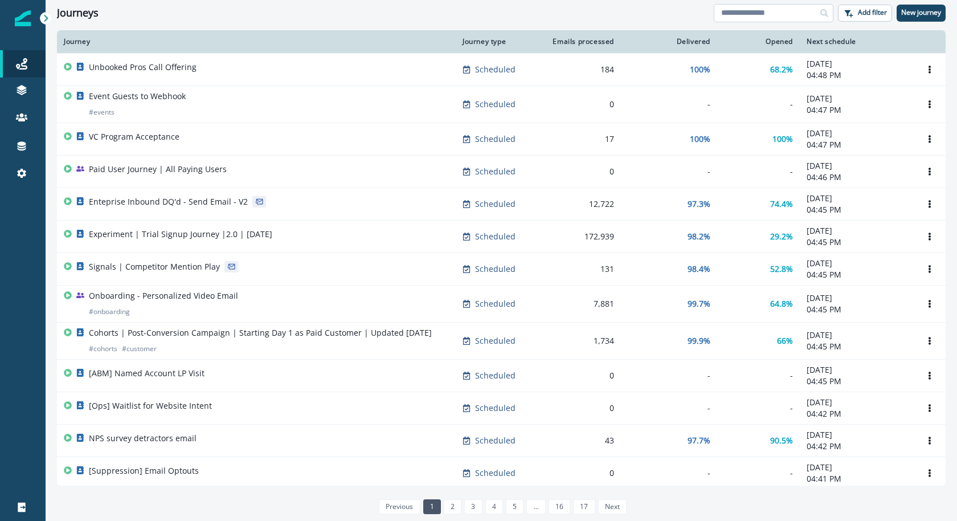
click at [752, 6] on input at bounding box center [774, 13] width 120 height 18
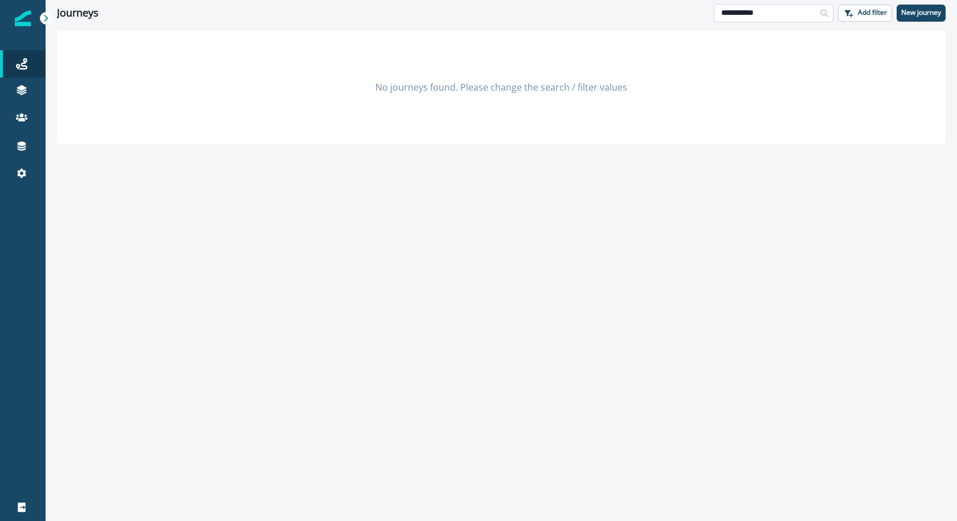
click at [736, 18] on input "**********" at bounding box center [774, 13] width 120 height 18
type input "********"
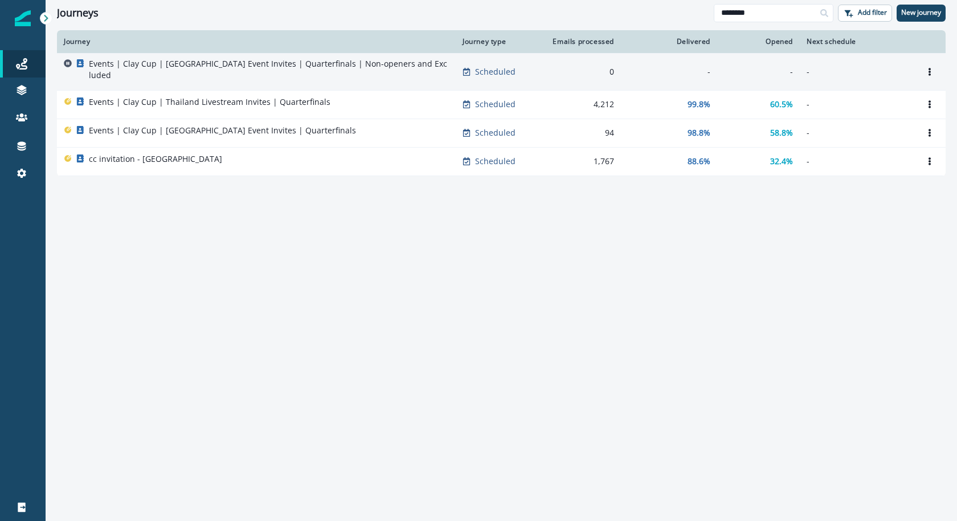
click at [231, 77] on td "Events | Clay Cup | Thailand Event Invites | Quarterfinals | Non-openers and Ex…" at bounding box center [256, 71] width 399 height 37
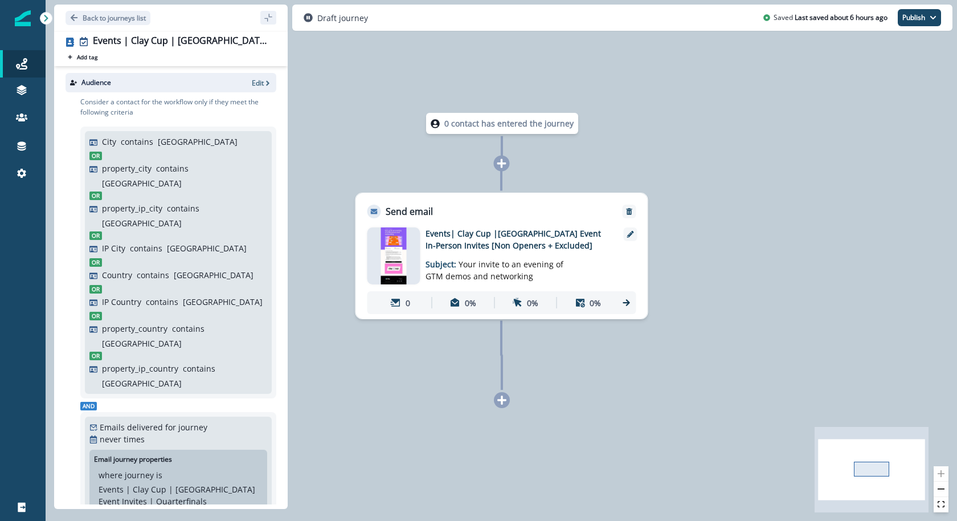
click at [401, 247] on img at bounding box center [394, 255] width 26 height 57
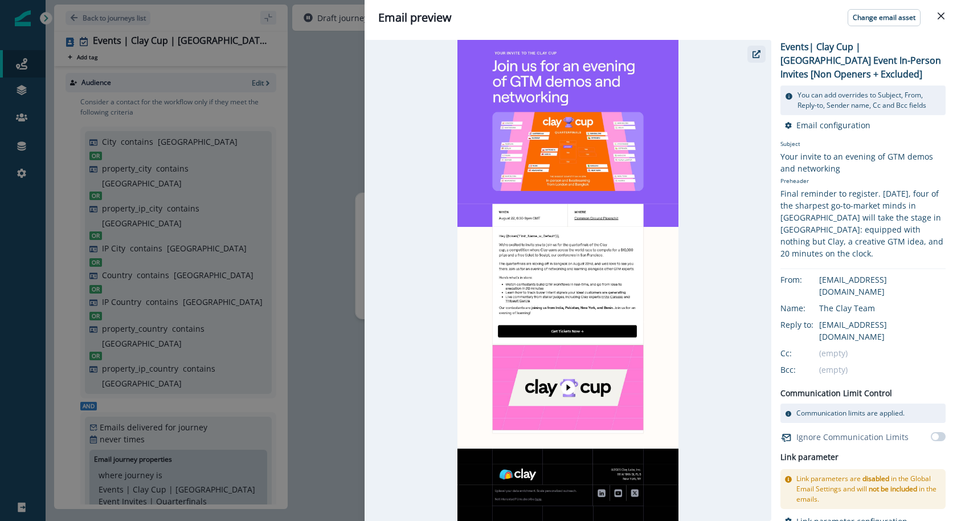
click at [763, 50] on button "button" at bounding box center [756, 54] width 18 height 17
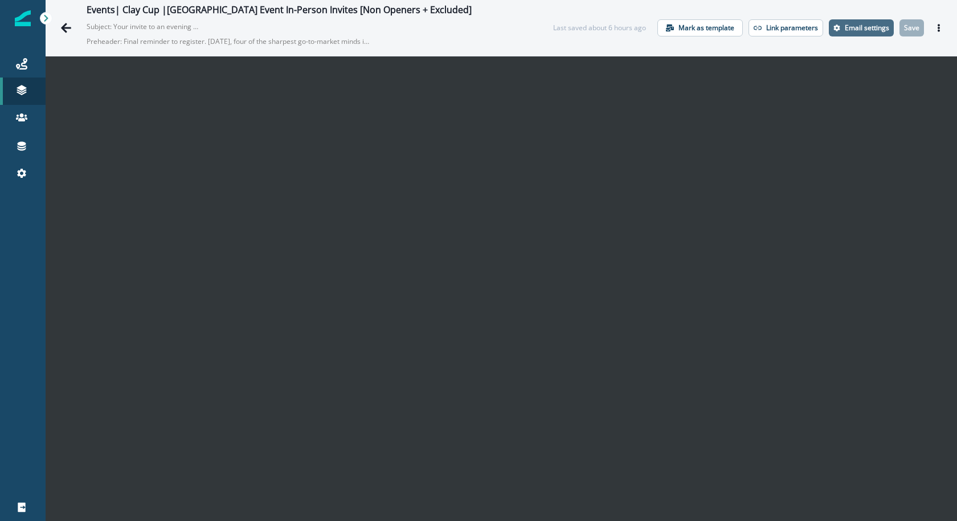
click at [845, 31] on p "Email settings" at bounding box center [867, 28] width 44 height 8
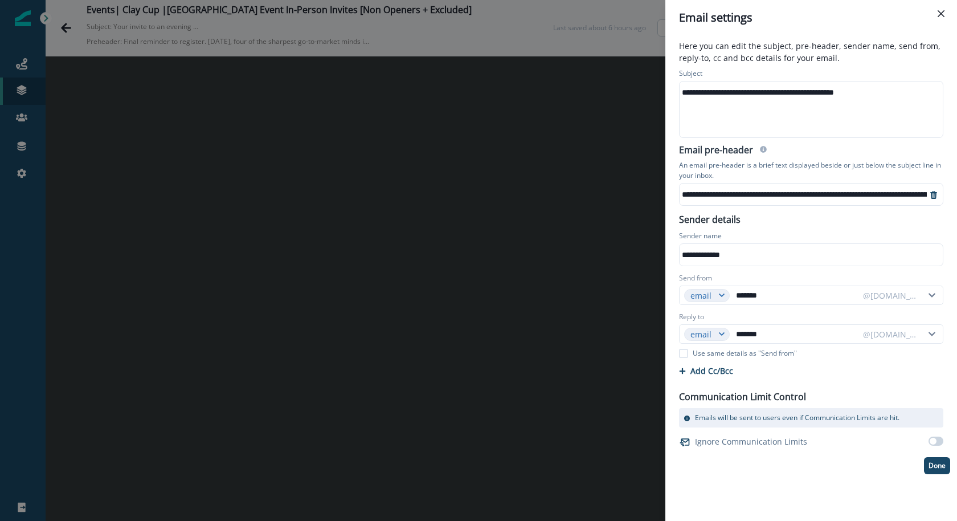
scroll to position [6, 0]
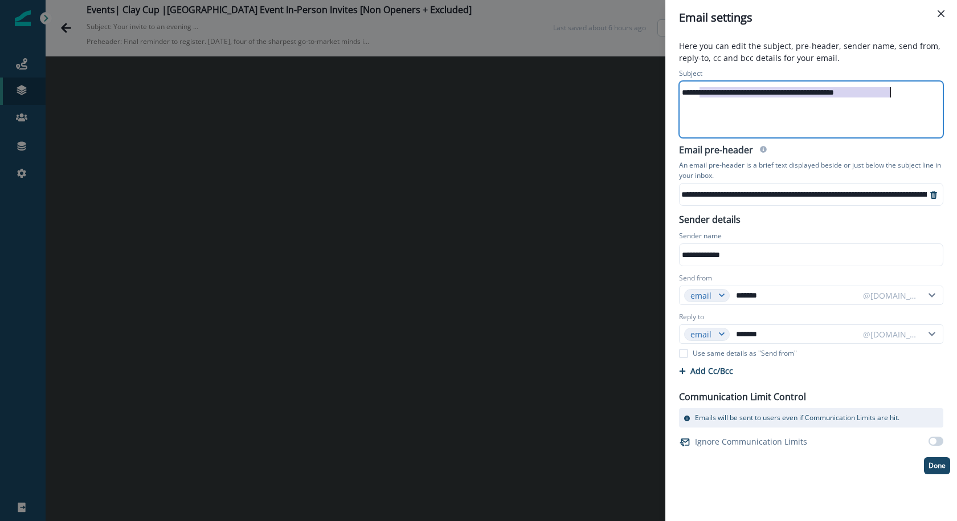
drag, startPoint x: 698, startPoint y: 92, endPoint x: 792, endPoint y: 110, distance: 96.2
click at [792, 110] on div "**********" at bounding box center [811, 109] width 262 height 56
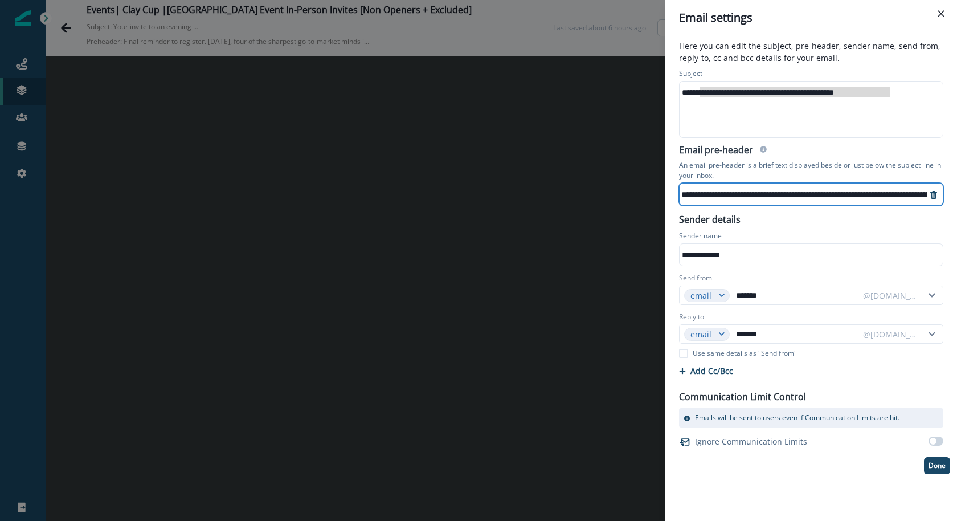
click at [772, 186] on div "**********" at bounding box center [542, 194] width 770 height 17
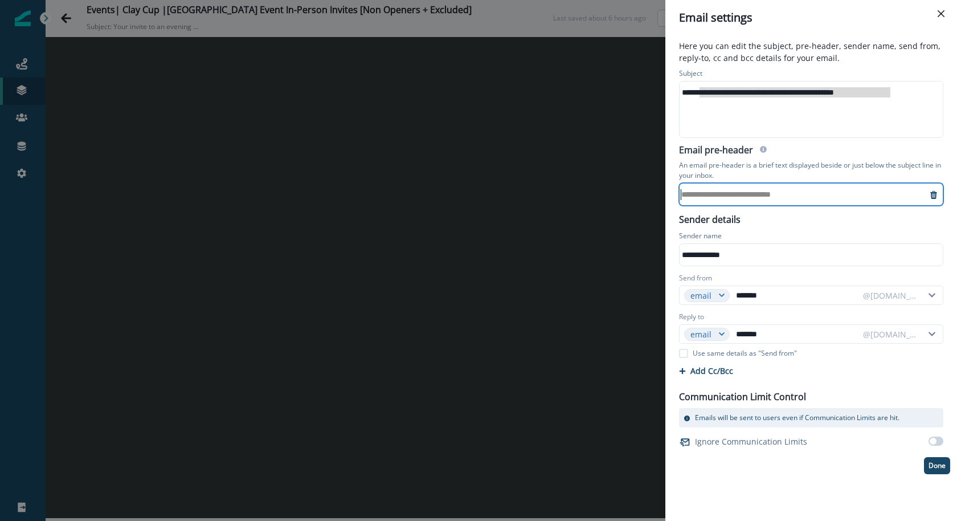
scroll to position [0, 0]
click at [334, 346] on div "**********" at bounding box center [478, 260] width 957 height 521
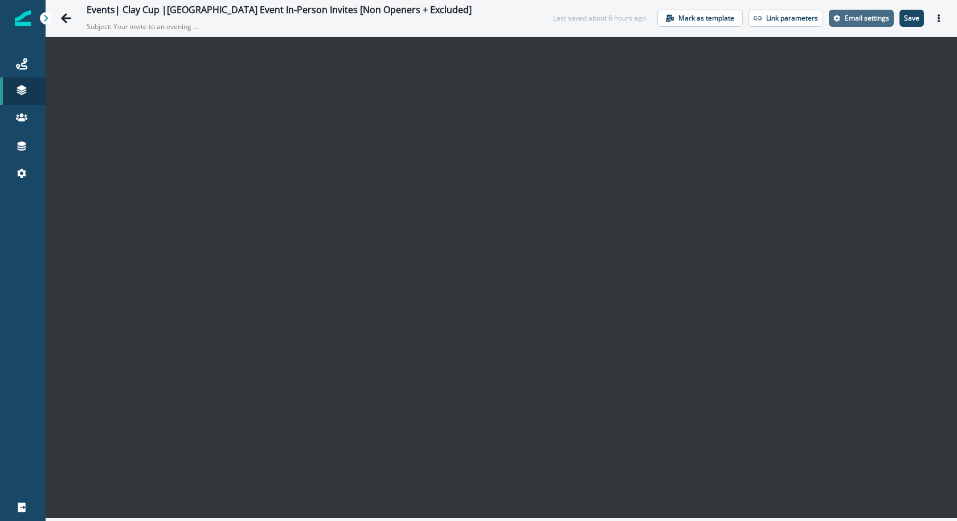
click at [854, 13] on button "Email settings" at bounding box center [861, 18] width 65 height 17
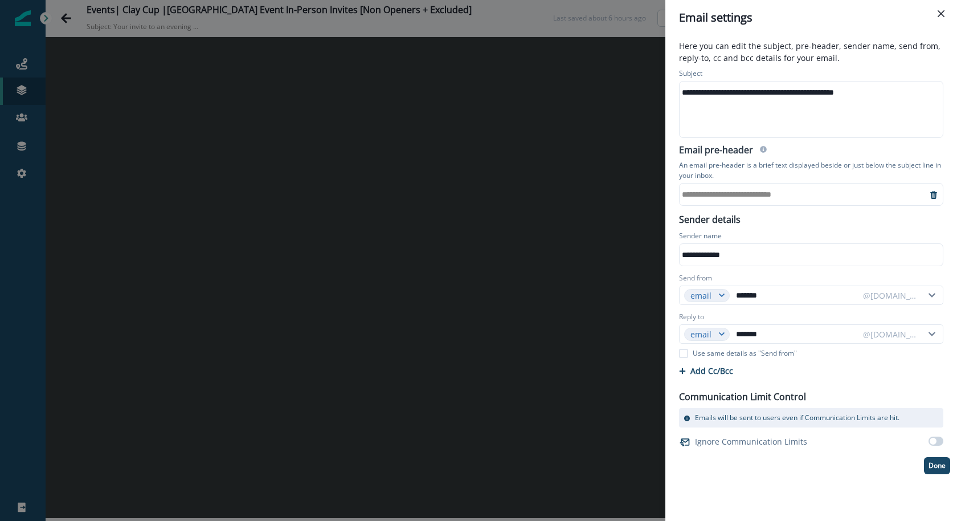
click at [719, 199] on div "**********" at bounding box center [803, 194] width 247 height 17
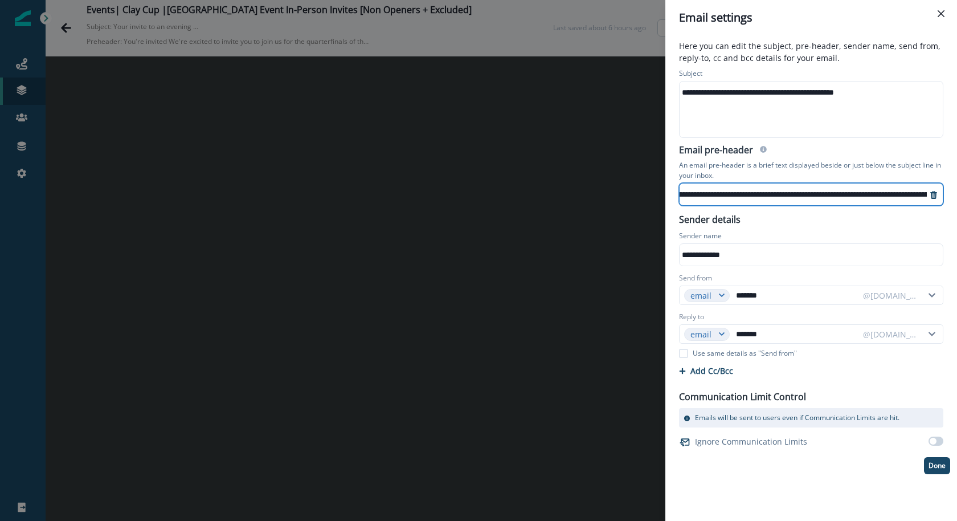
scroll to position [6, 0]
drag, startPoint x: 842, startPoint y: 188, endPoint x: 735, endPoint y: 187, distance: 107.1
drag, startPoint x: 810, startPoint y: 191, endPoint x: 910, endPoint y: 205, distance: 101.3
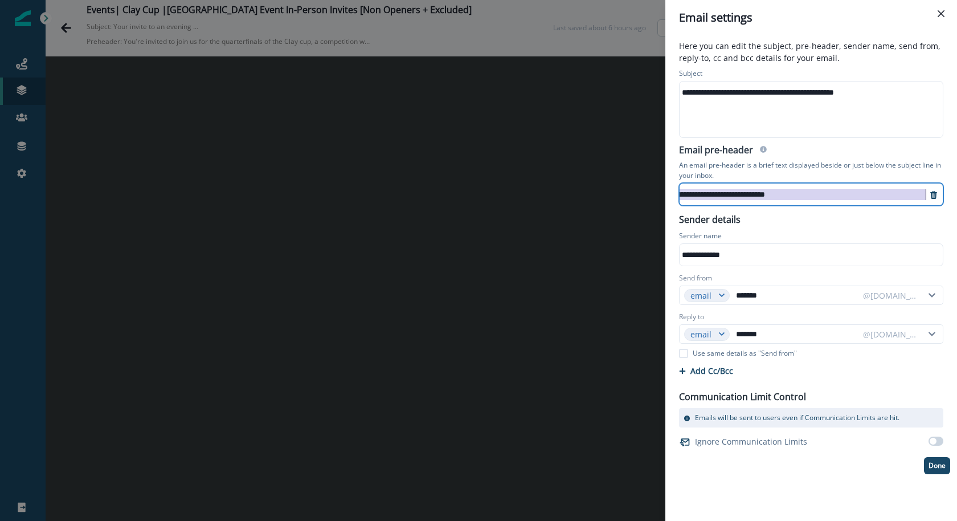
click at [910, 205] on div "**********" at bounding box center [803, 194] width 247 height 22
click at [927, 138] on div "**********" at bounding box center [811, 103] width 278 height 74
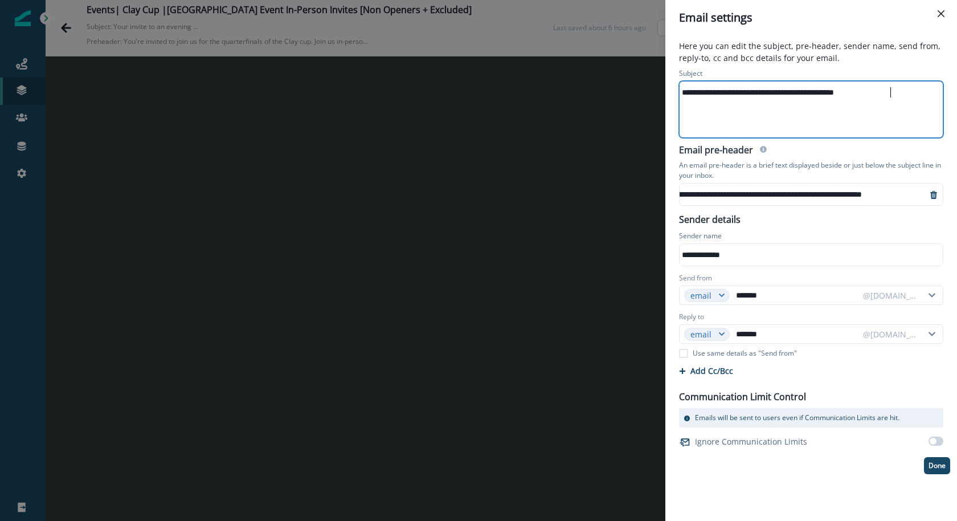
click at [797, 190] on div "**********" at bounding box center [759, 194] width 336 height 17
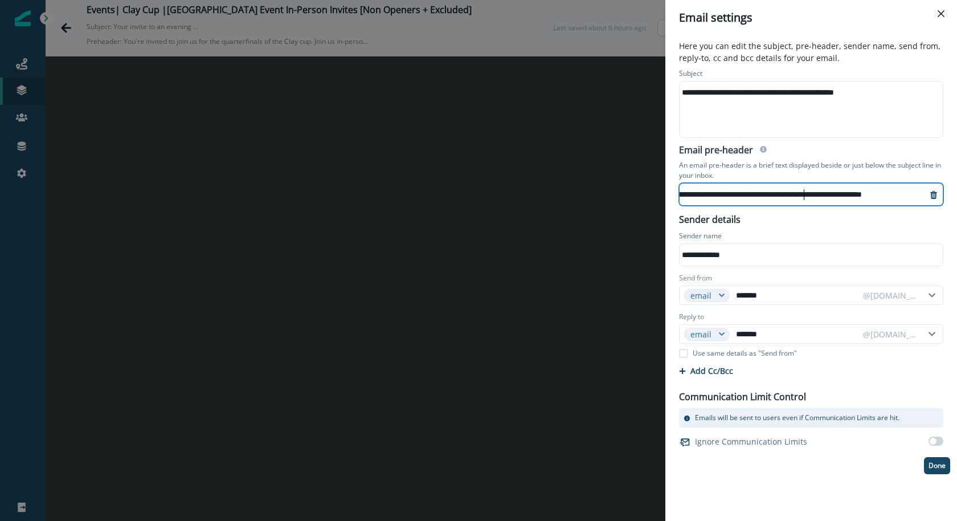
scroll to position [3, 94]
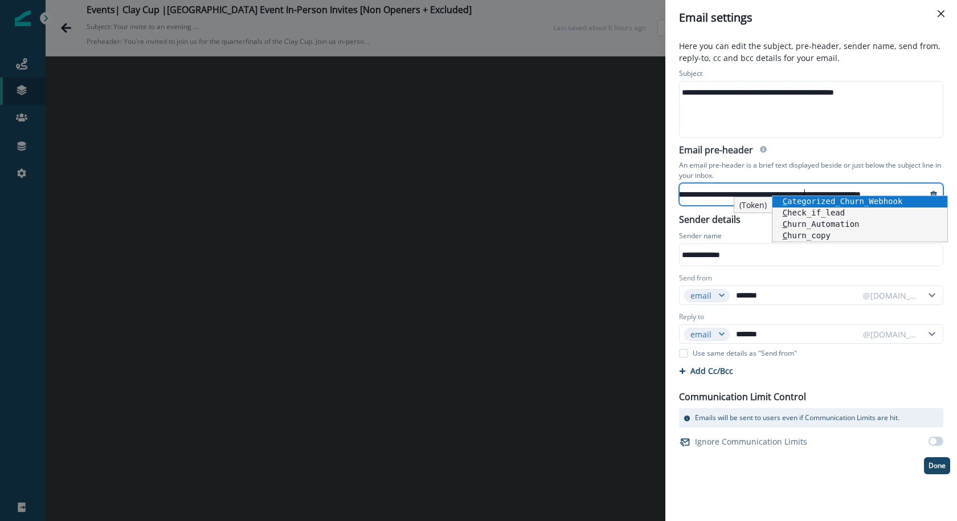
click at [815, 135] on div "**********" at bounding box center [811, 109] width 262 height 56
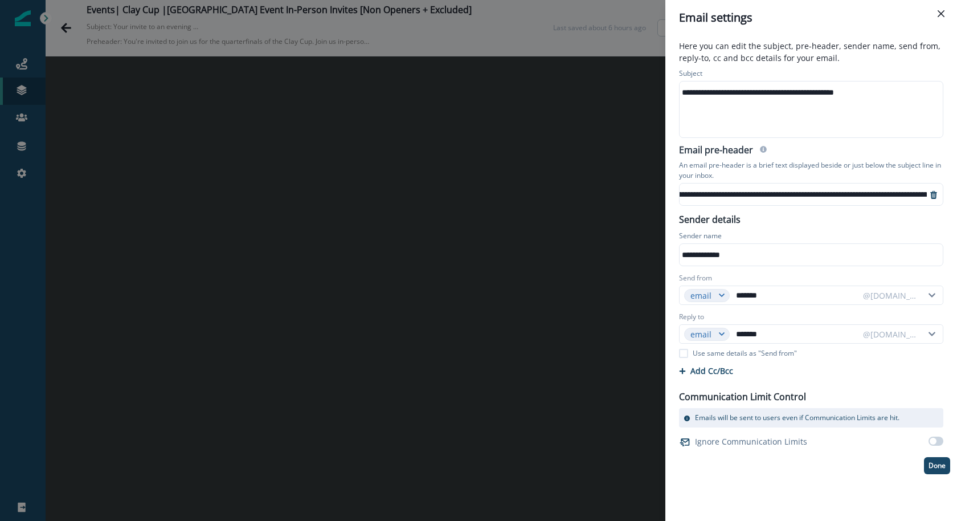
scroll to position [3, 0]
click at [832, 193] on div "**********" at bounding box center [848, 194] width 337 height 17
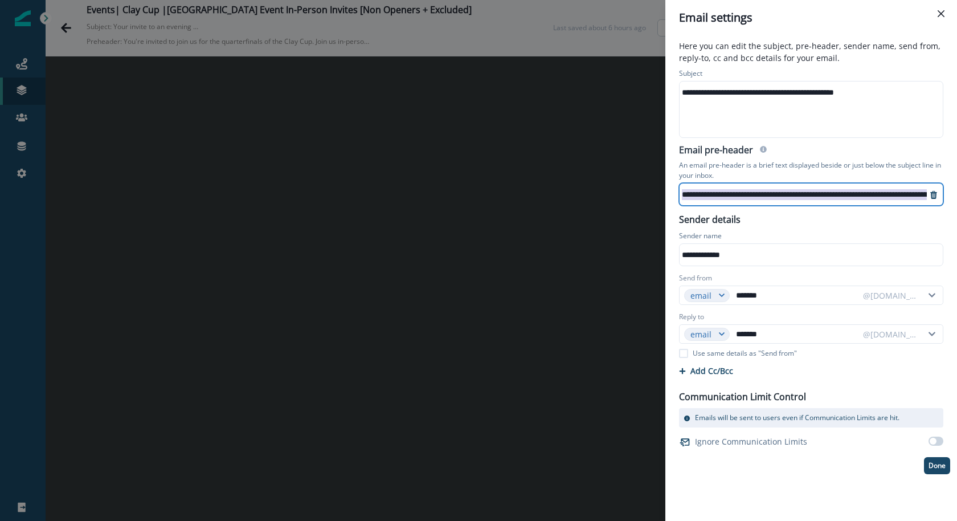
click at [832, 193] on div "**********" at bounding box center [848, 194] width 337 height 17
click at [935, 464] on p "Done" at bounding box center [937, 465] width 17 height 8
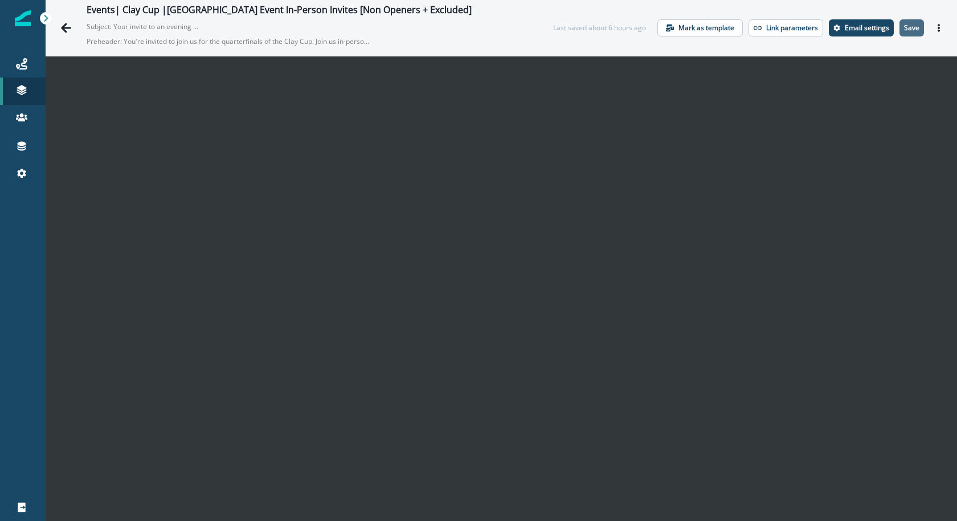
click at [906, 28] on p "Save" at bounding box center [911, 28] width 15 height 8
click at [832, 26] on button "Email settings" at bounding box center [861, 27] width 65 height 17
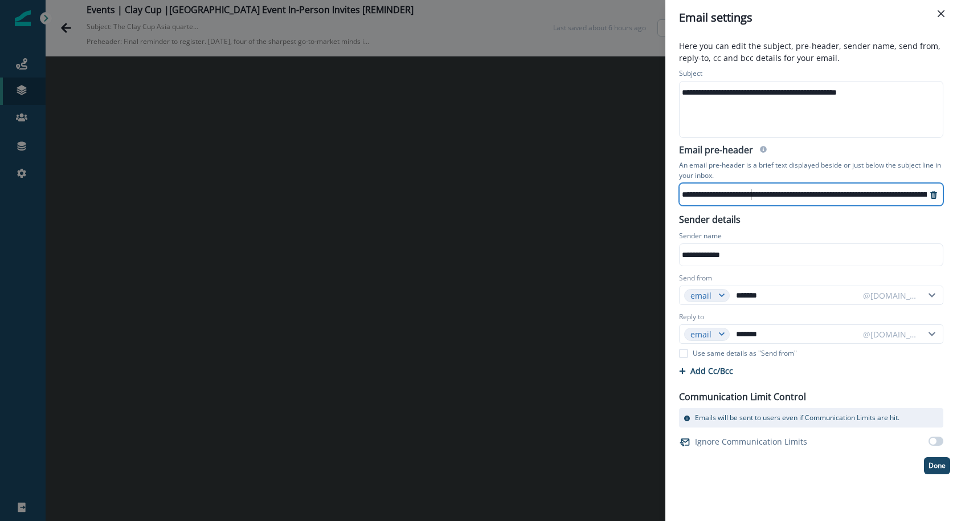
click at [939, 470] on button "Done" at bounding box center [937, 465] width 26 height 17
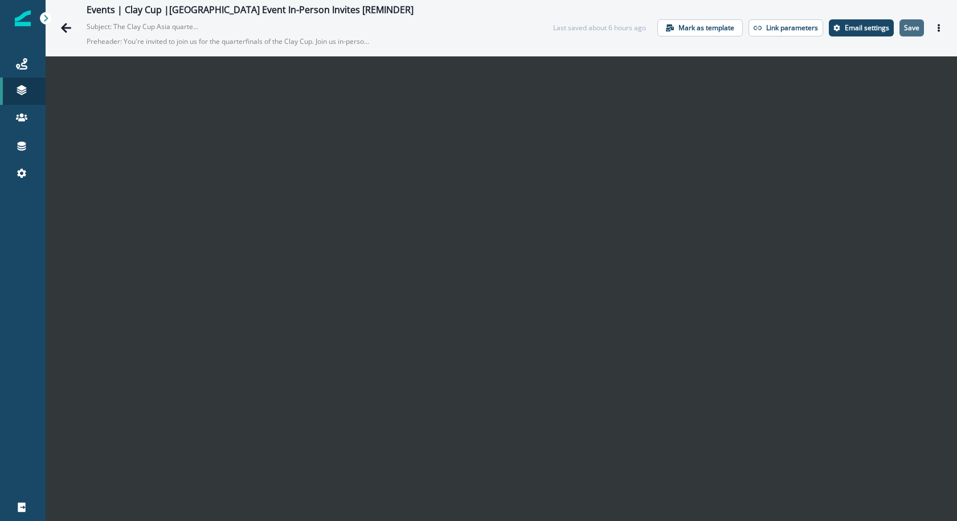
click at [899, 35] on button "Save" at bounding box center [911, 27] width 24 height 17
click at [930, 23] on button "Actions" at bounding box center [939, 27] width 18 height 17
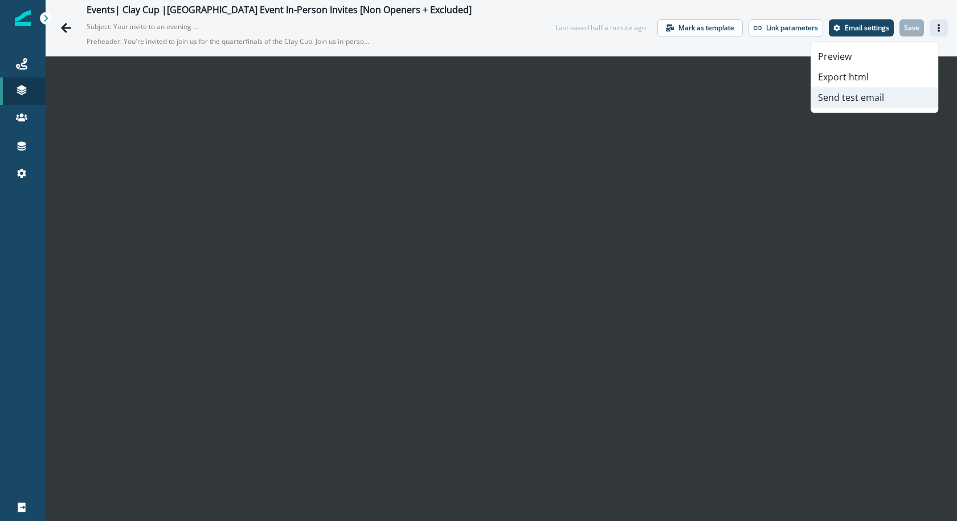
click at [876, 93] on button "Send test email" at bounding box center [874, 97] width 126 height 21
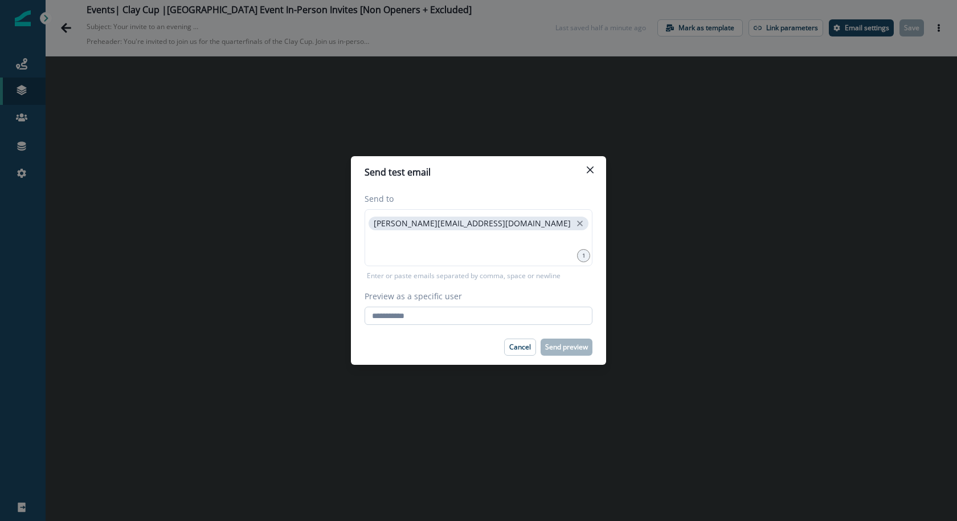
click at [500, 317] on input "Preview as a specific user" at bounding box center [479, 315] width 228 height 18
paste input "**********"
type input "**********"
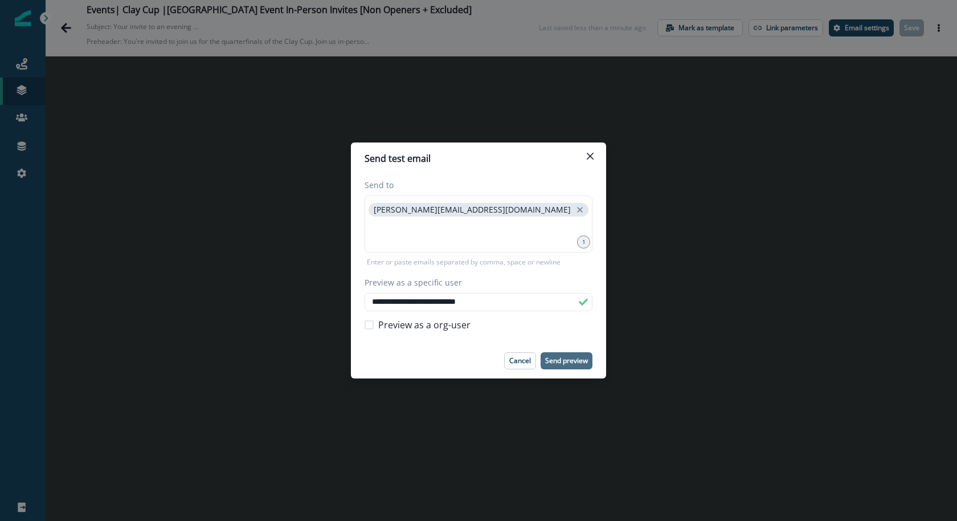
type input "**********"
click at [563, 359] on p "Send preview" at bounding box center [566, 361] width 43 height 8
